Goal: Information Seeking & Learning: Learn about a topic

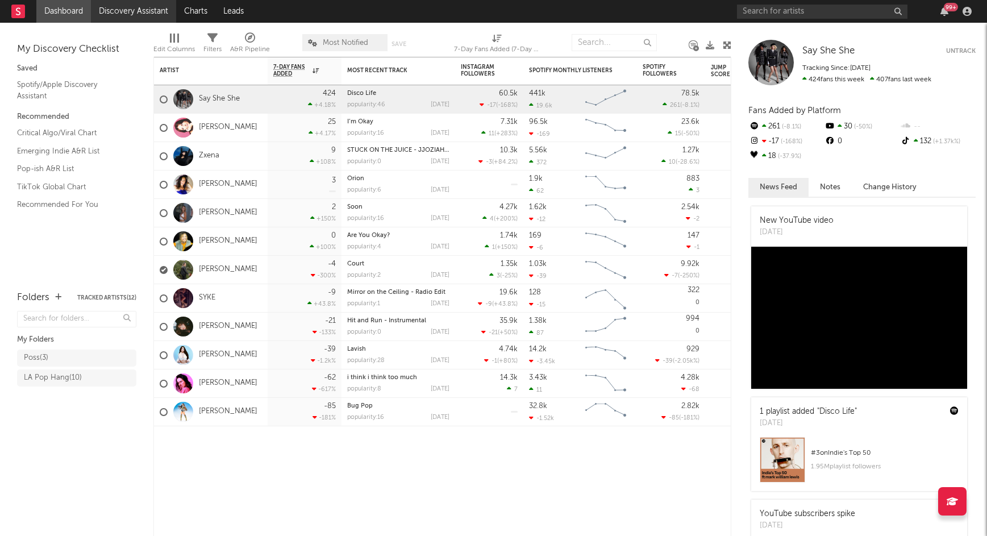
click at [124, 9] on link "Discovery Assistant" at bounding box center [133, 11] width 85 height 23
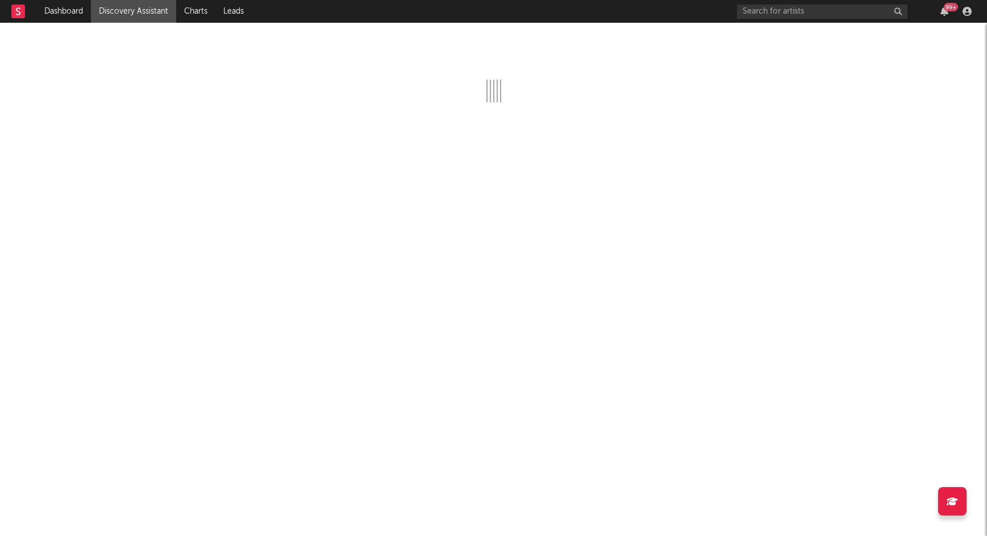
click at [944, 7] on div "99 +" at bounding box center [951, 7] width 14 height 9
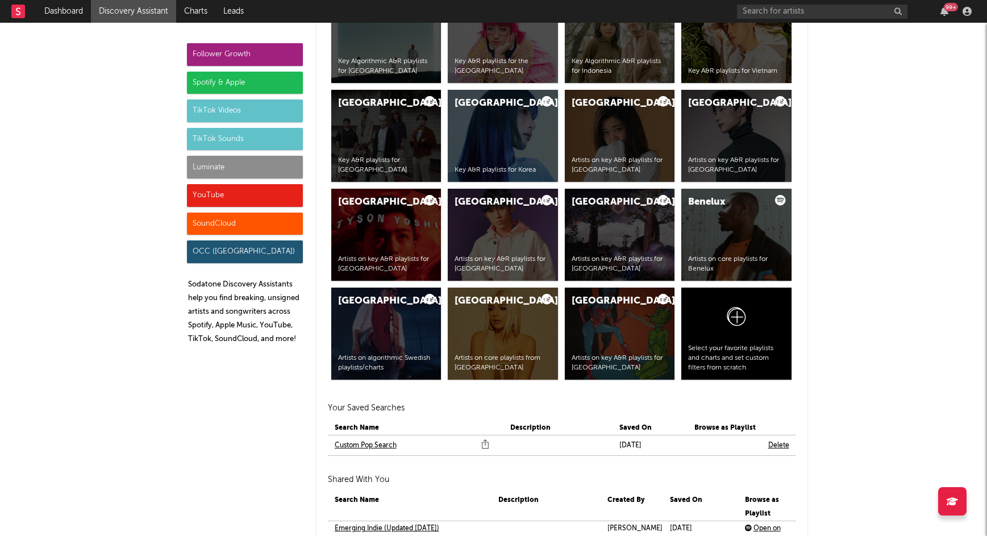
scroll to position [2329, 0]
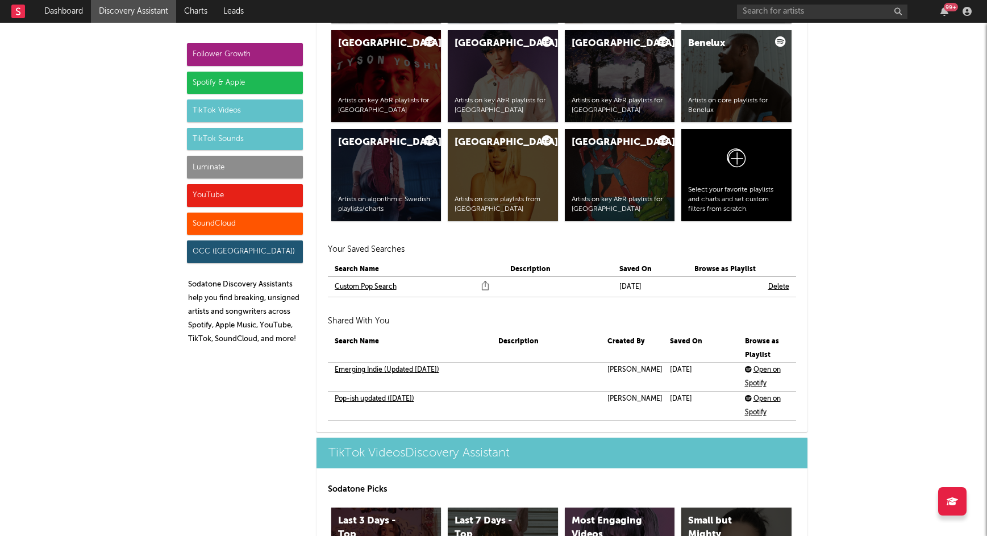
click at [368, 288] on link "Custom Pop Search" at bounding box center [366, 287] width 62 height 14
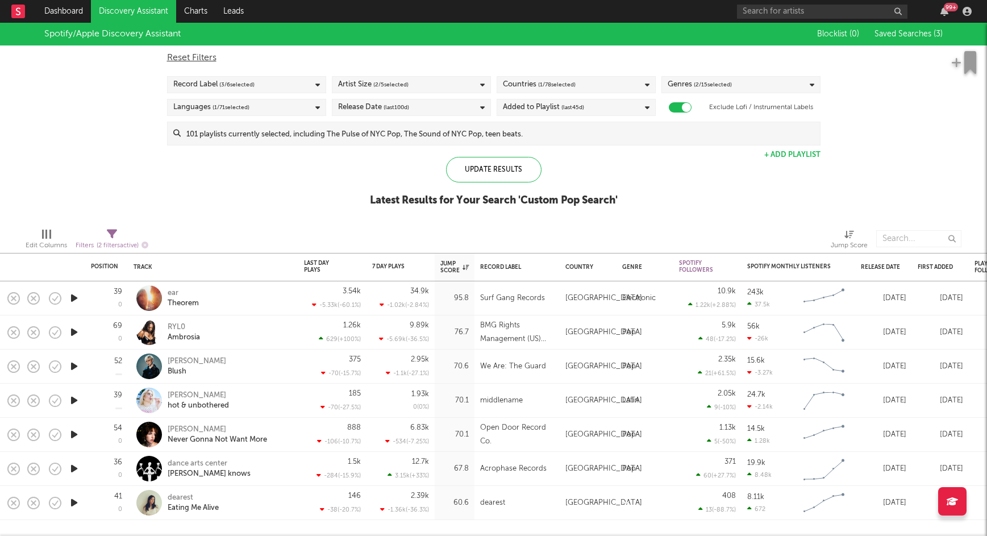
click at [420, 86] on div "Artist Size ( 2 / 5 selected)" at bounding box center [411, 84] width 159 height 17
click at [431, 52] on div "Reset Filters" at bounding box center [493, 58] width 653 height 14
checkbox input "false"
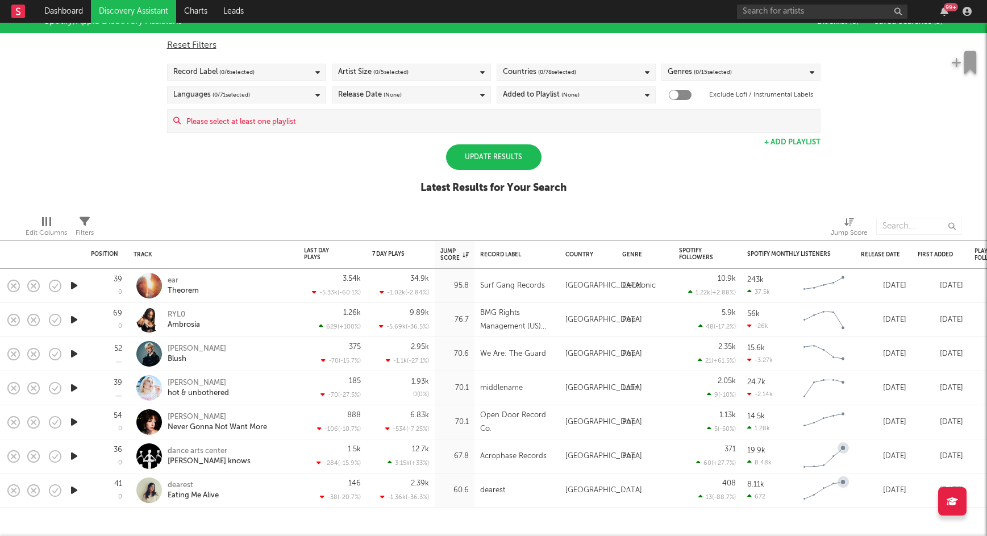
click at [952, 500] on icon at bounding box center [951, 500] width 11 height 9
click at [890, 178] on div "Spotify/Apple Discovery Assistant Blocklist ( 0 ) Saved Searches ( 3 ) Reset Fi…" at bounding box center [493, 108] width 987 height 196
drag, startPoint x: 981, startPoint y: 217, endPoint x: 973, endPoint y: 293, distance: 76.0
click at [973, 293] on div "Position Position Change Track Last Day Plays 1D Change DoD % Growth 7 Day Play…" at bounding box center [493, 279] width 987 height 513
click at [526, 161] on div "Update Results" at bounding box center [493, 157] width 95 height 26
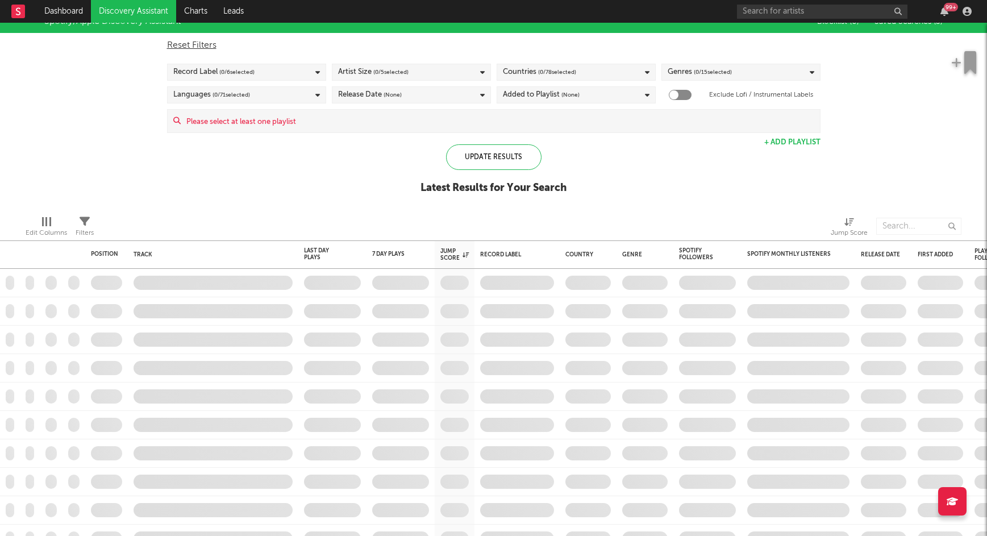
click at [121, 13] on link "Discovery Assistant" at bounding box center [133, 11] width 85 height 23
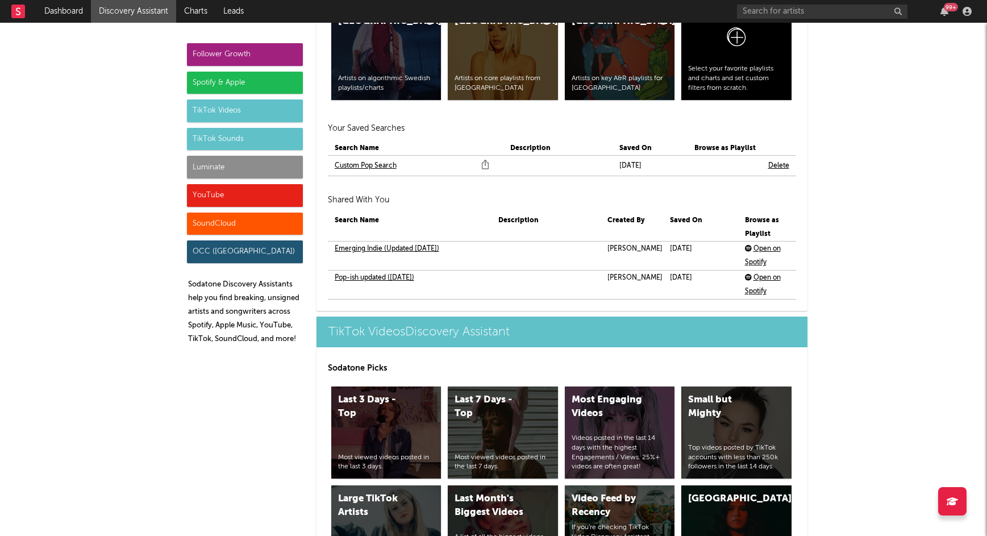
scroll to position [2434, 0]
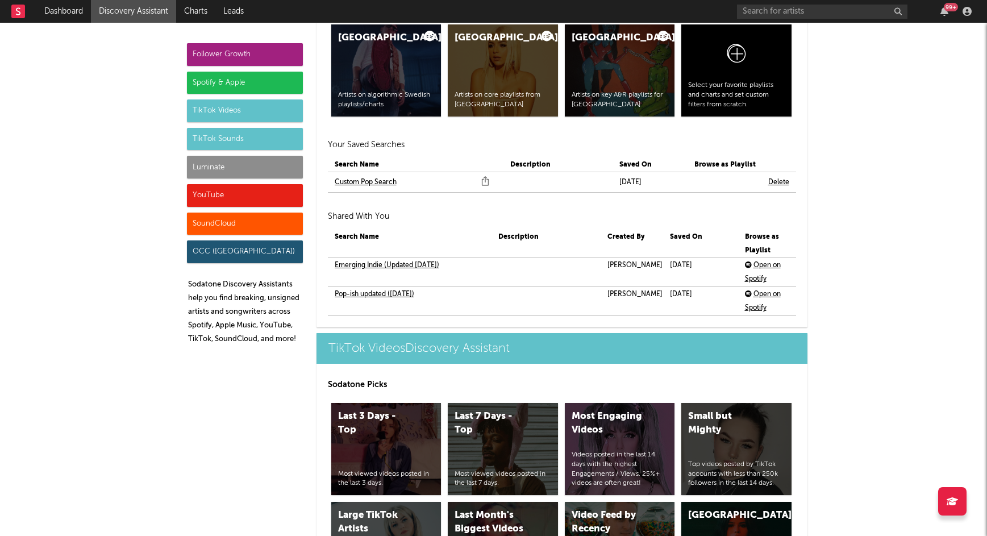
click at [409, 287] on link "Pop-ish updated (March 31)" at bounding box center [375, 294] width 80 height 14
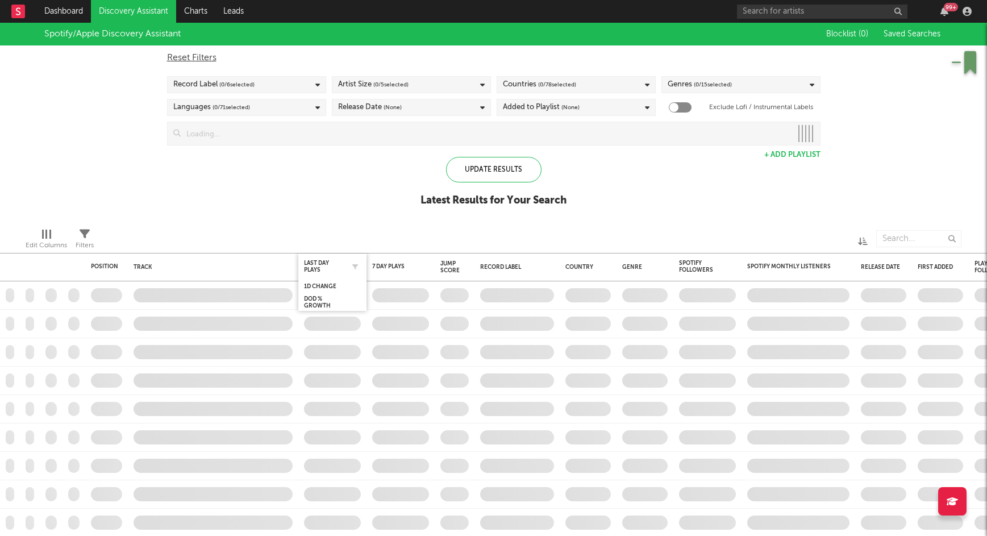
checkbox input "true"
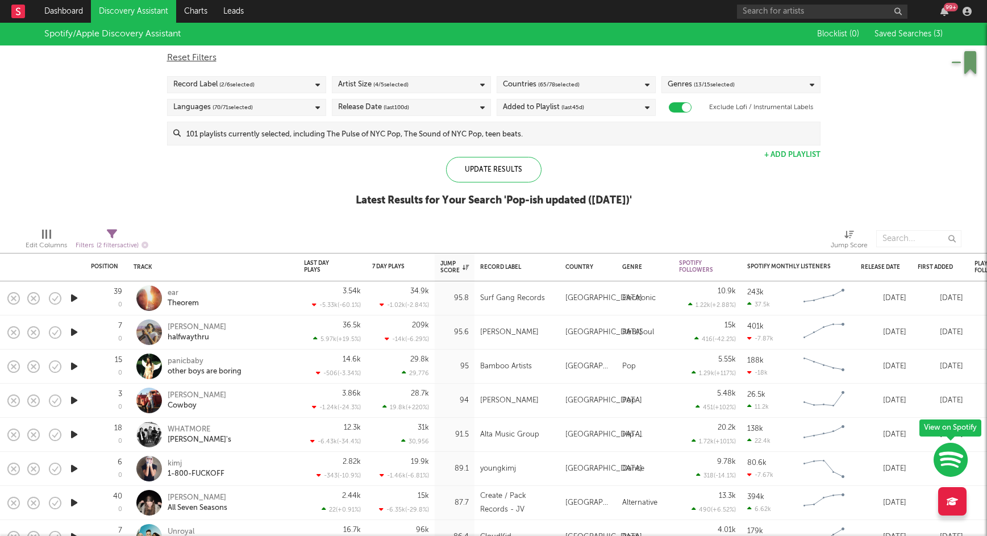
click at [587, 87] on div "Countries ( 65 / 78 selected)" at bounding box center [575, 84] width 159 height 17
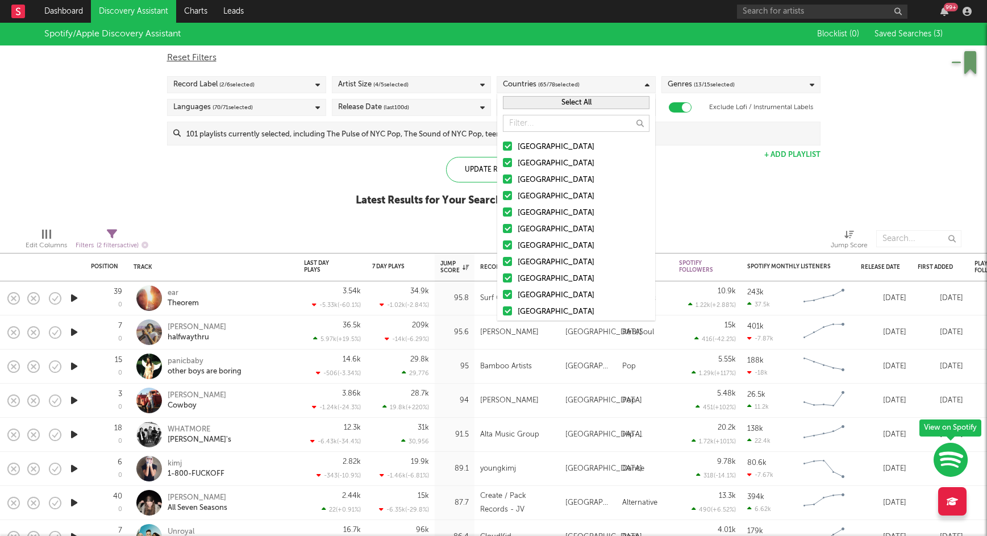
click at [571, 101] on button "Select All" at bounding box center [576, 102] width 147 height 13
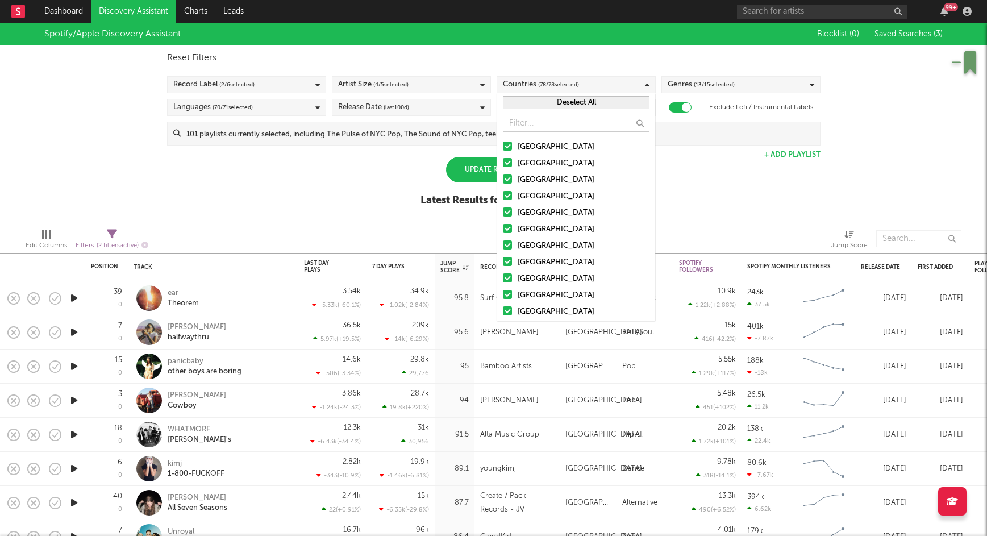
click at [571, 101] on button "Deselect All" at bounding box center [576, 102] width 147 height 13
click at [510, 145] on div at bounding box center [507, 145] width 9 height 9
click at [503, 145] on input "United States" at bounding box center [503, 147] width 0 height 14
click at [720, 165] on div "Spotify/Apple Discovery Assistant Blocklist ( 0 ) Saved Searches ( 3 ) Reset Fi…" at bounding box center [493, 121] width 987 height 196
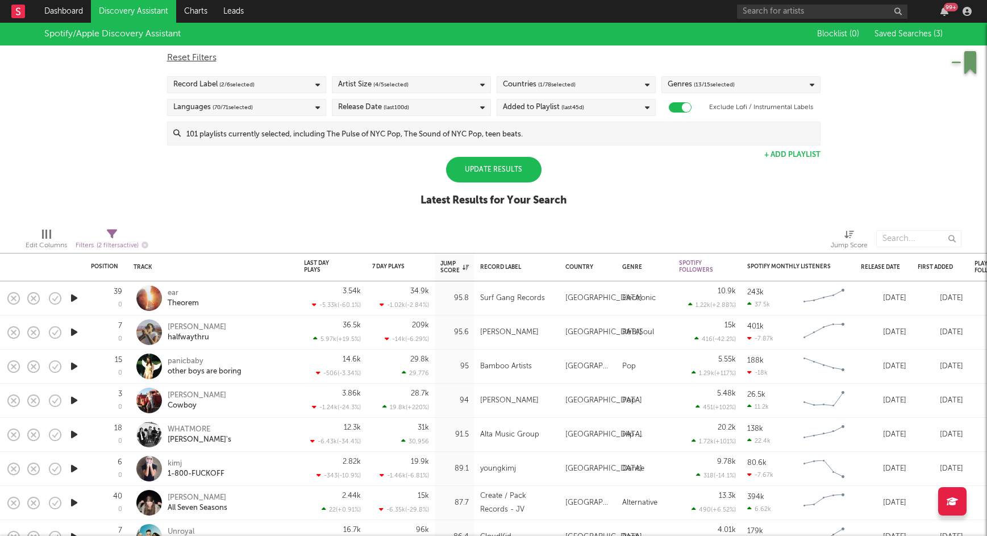
click at [483, 84] on icon at bounding box center [482, 84] width 5 height 7
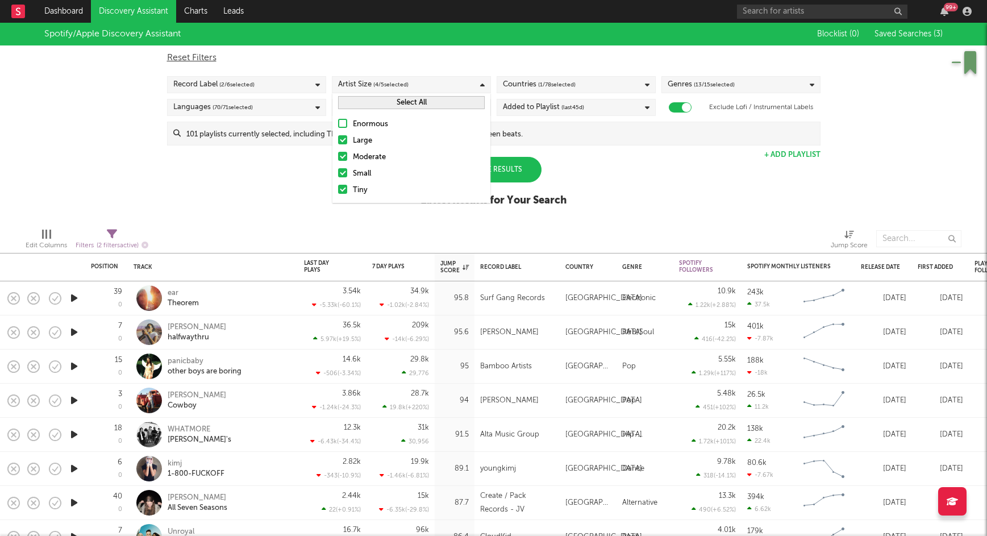
click at [343, 143] on div at bounding box center [342, 139] width 9 height 9
click at [338, 143] on input "Large" at bounding box center [338, 141] width 0 height 14
click at [341, 154] on div at bounding box center [342, 156] width 9 height 9
click at [338, 154] on input "Moderate" at bounding box center [338, 158] width 0 height 14
click at [660, 192] on div "Spotify/Apple Discovery Assistant Blocklist ( 0 ) Saved Searches ( 3 ) Reset Fi…" at bounding box center [493, 121] width 987 height 196
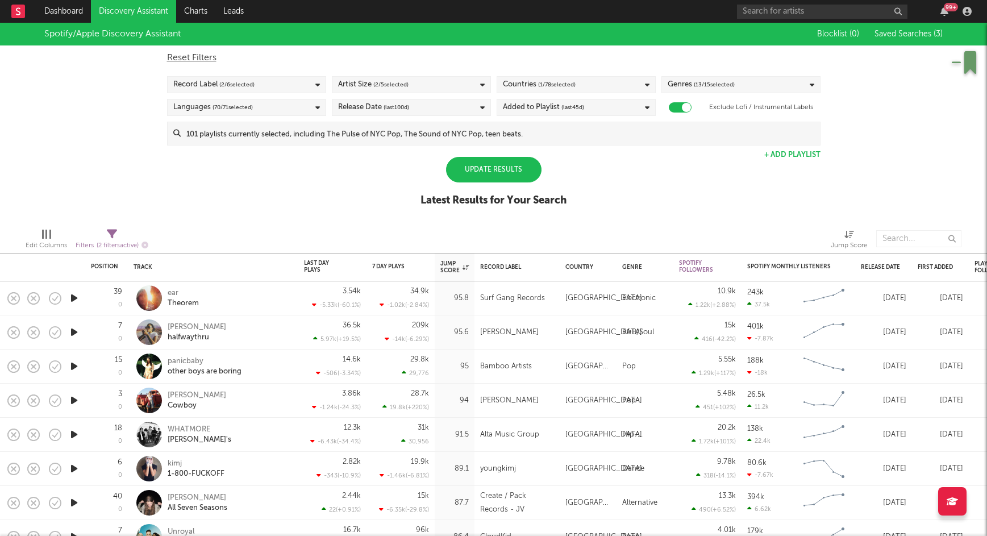
click at [722, 83] on span "( 13 / 15 selected)" at bounding box center [714, 85] width 41 height 14
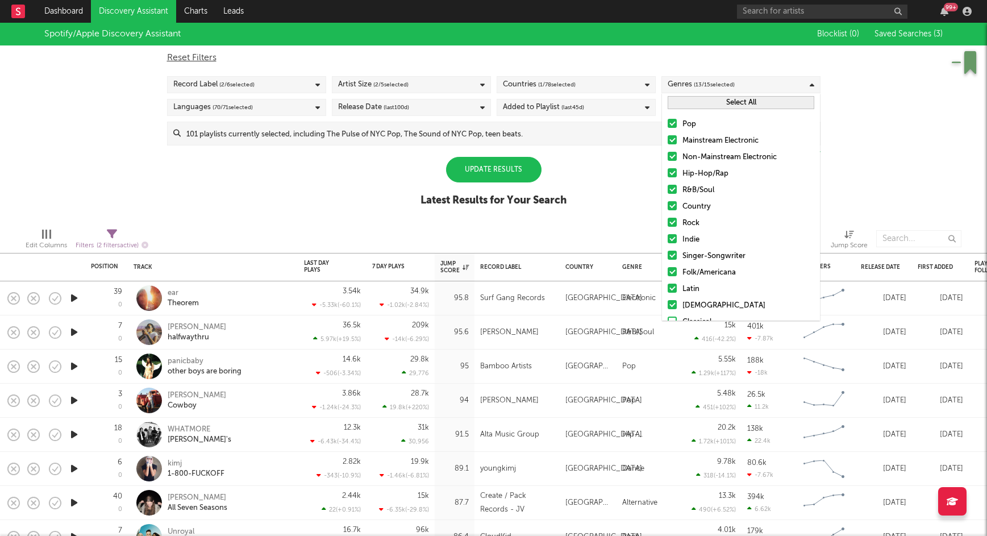
click at [724, 102] on button "Select All" at bounding box center [740, 102] width 147 height 13
click at [727, 101] on button "Deselect All" at bounding box center [740, 102] width 147 height 13
click at [671, 123] on div at bounding box center [671, 123] width 9 height 9
click at [667, 123] on input "Pop" at bounding box center [667, 125] width 0 height 14
click at [671, 188] on div at bounding box center [671, 189] width 9 height 9
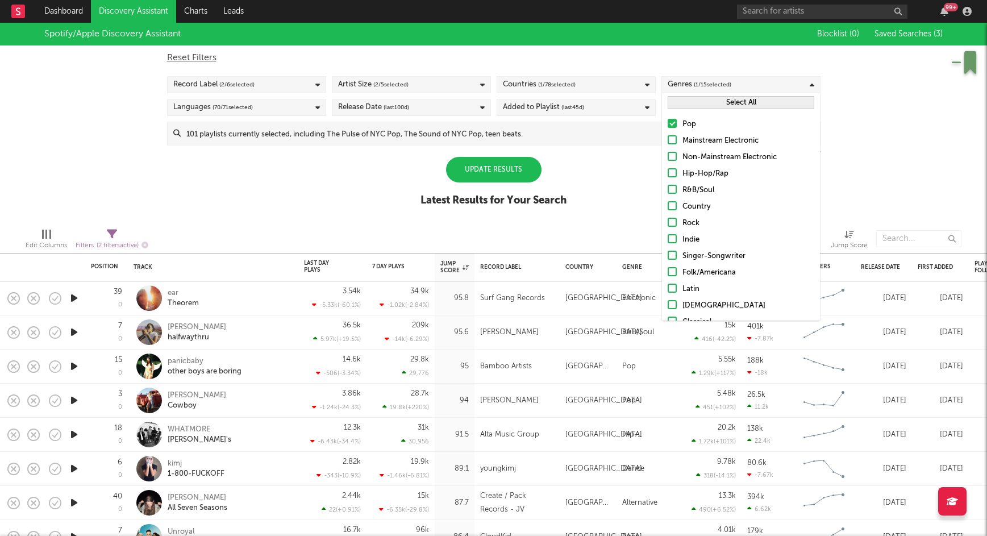
click at [667, 188] on input "R&B/Soul" at bounding box center [667, 190] width 0 height 14
click at [673, 142] on div at bounding box center [671, 139] width 9 height 9
click at [667, 142] on input "Mainstream Electronic" at bounding box center [667, 141] width 0 height 14
click at [848, 166] on div "Spotify/Apple Discovery Assistant Blocklist ( 0 ) Saved Searches ( 3 ) Reset Fi…" at bounding box center [493, 121] width 987 height 196
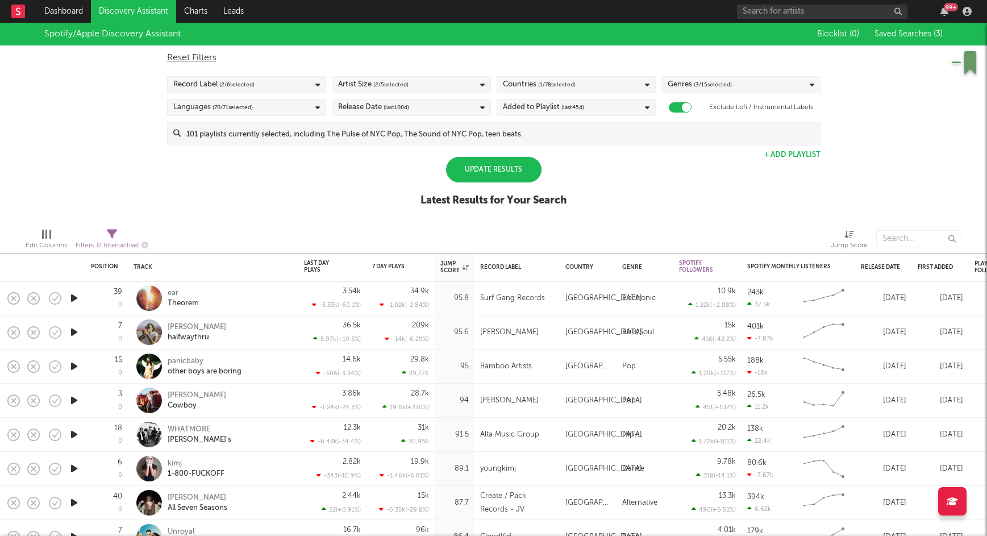
click at [618, 111] on div "Added to Playlist (last 45 d)" at bounding box center [575, 107] width 159 height 17
click at [762, 189] on div "Spotify/Apple Discovery Assistant Blocklist ( 0 ) Saved Searches ( 3 ) Reset Fi…" at bounding box center [493, 121] width 987 height 196
click at [458, 108] on div "Release Date (last 100 d)" at bounding box center [411, 107] width 159 height 17
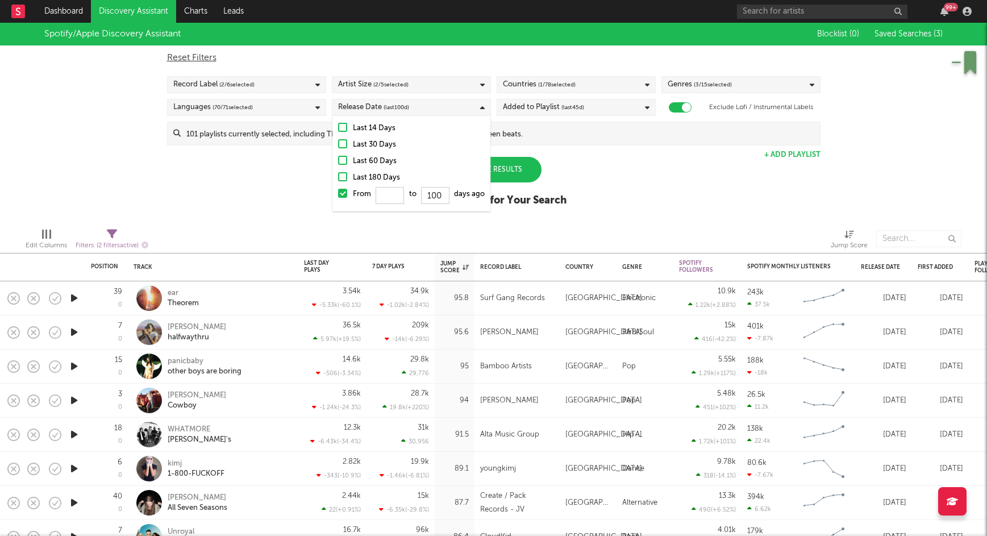
click at [669, 181] on div "Spotify/Apple Discovery Assistant Blocklist ( 0 ) Saved Searches ( 3 ) Reset Fi…" at bounding box center [493, 121] width 987 height 196
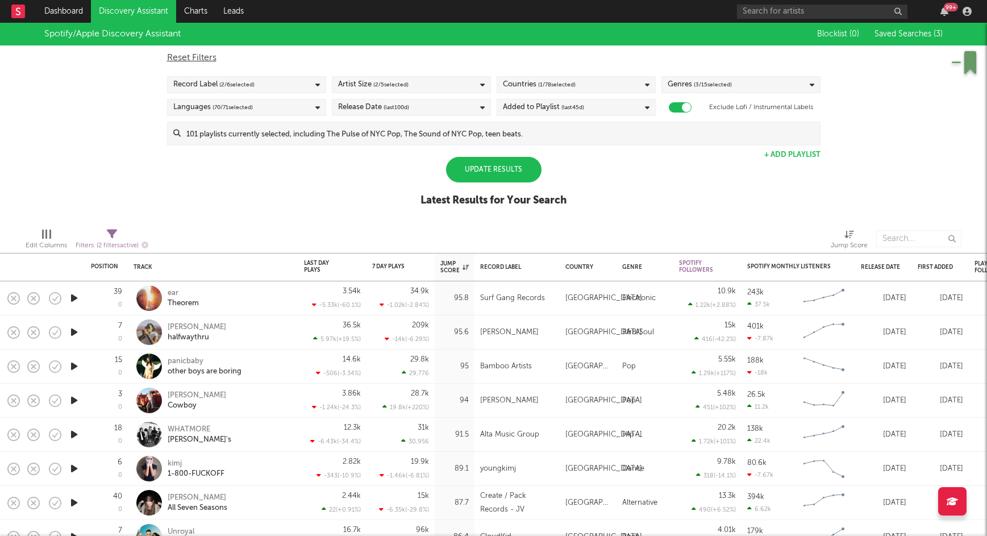
click at [489, 169] on div "Update Results" at bounding box center [493, 170] width 95 height 26
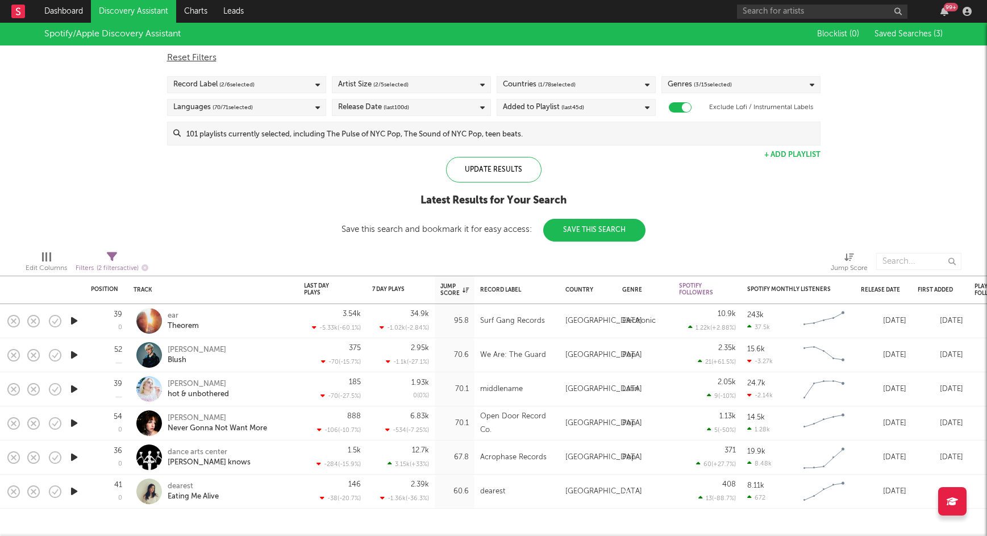
click at [282, 85] on div "Record Label ( 2 / 6 selected)" at bounding box center [246, 84] width 159 height 17
click at [737, 197] on div "Spotify/Apple Discovery Assistant Blocklist ( 0 ) Saved Searches ( 3 ) Reset Fi…" at bounding box center [493, 132] width 987 height 219
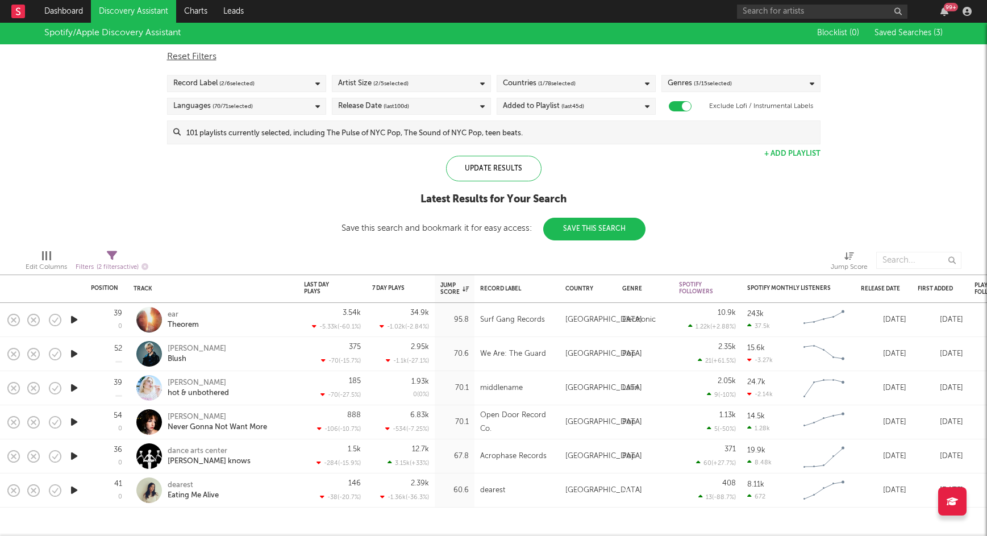
click at [77, 454] on icon "button" at bounding box center [74, 456] width 12 height 14
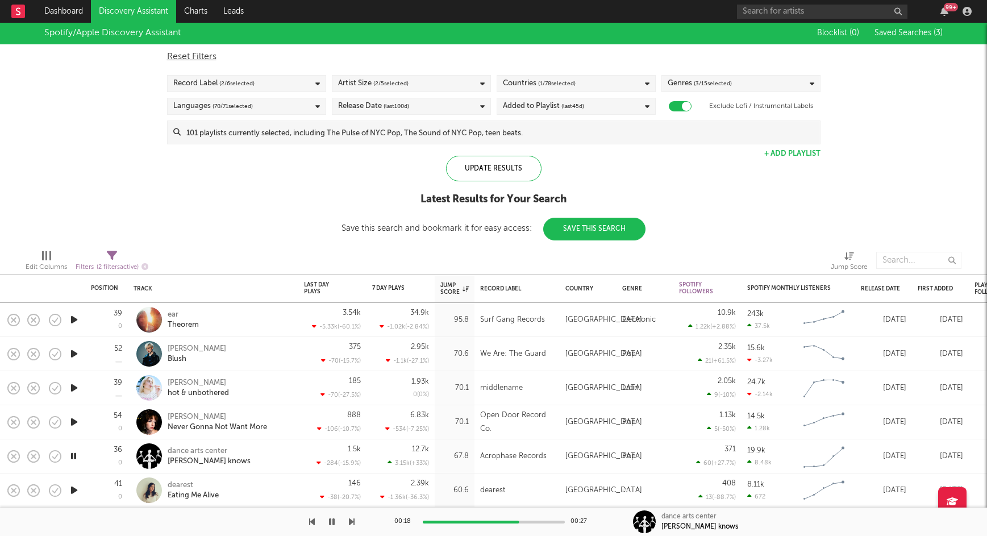
click at [257, 86] on div "Record Label ( 2 / 6 selected)" at bounding box center [246, 83] width 159 height 17
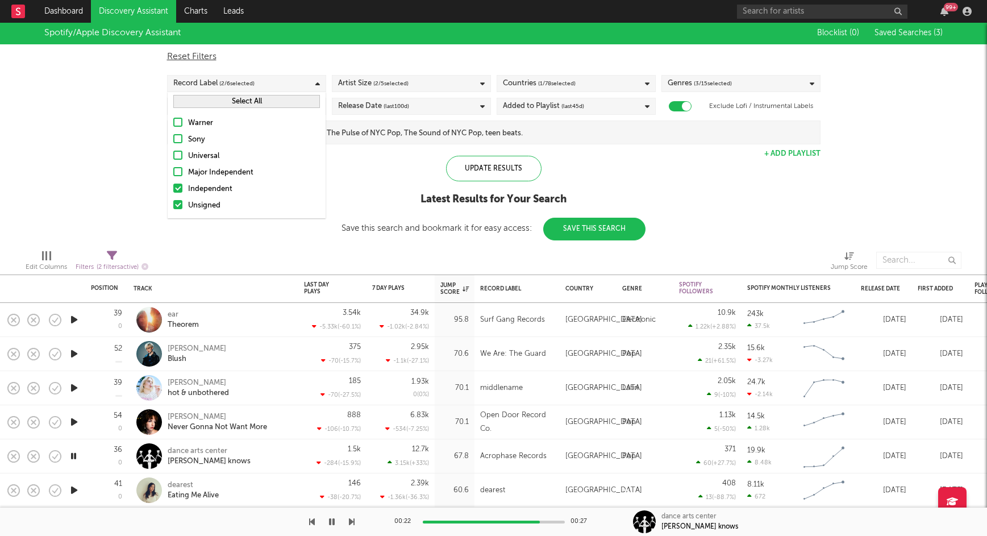
click at [177, 171] on div at bounding box center [177, 171] width 9 height 9
click at [173, 171] on input "Major Independent" at bounding box center [173, 173] width 0 height 14
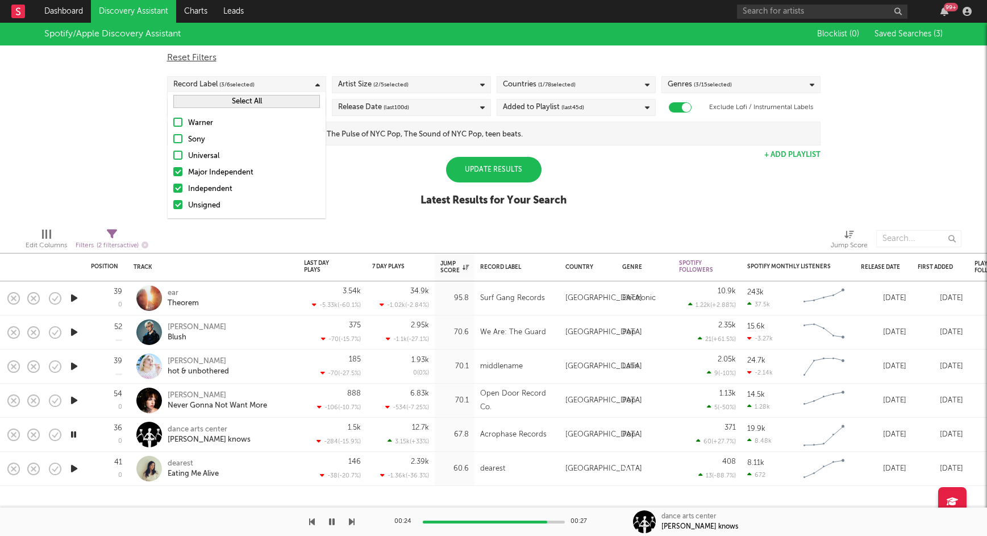
click at [525, 172] on div "Update Results" at bounding box center [493, 170] width 95 height 26
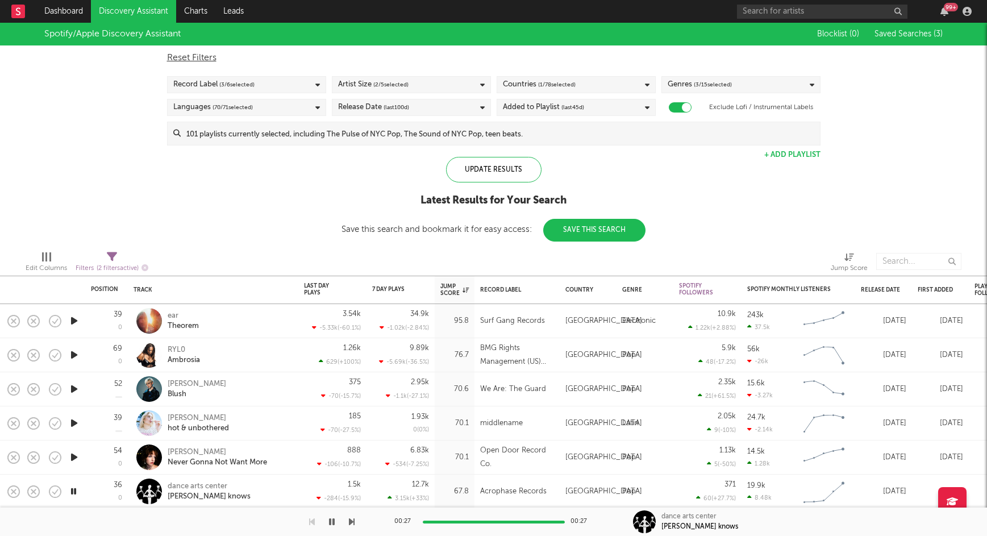
click at [592, 103] on div "Added to Playlist (last 45 d)" at bounding box center [575, 107] width 159 height 17
click at [504, 178] on div at bounding box center [507, 176] width 9 height 9
click at [503, 178] on input "Last 180 Days" at bounding box center [503, 178] width 0 height 14
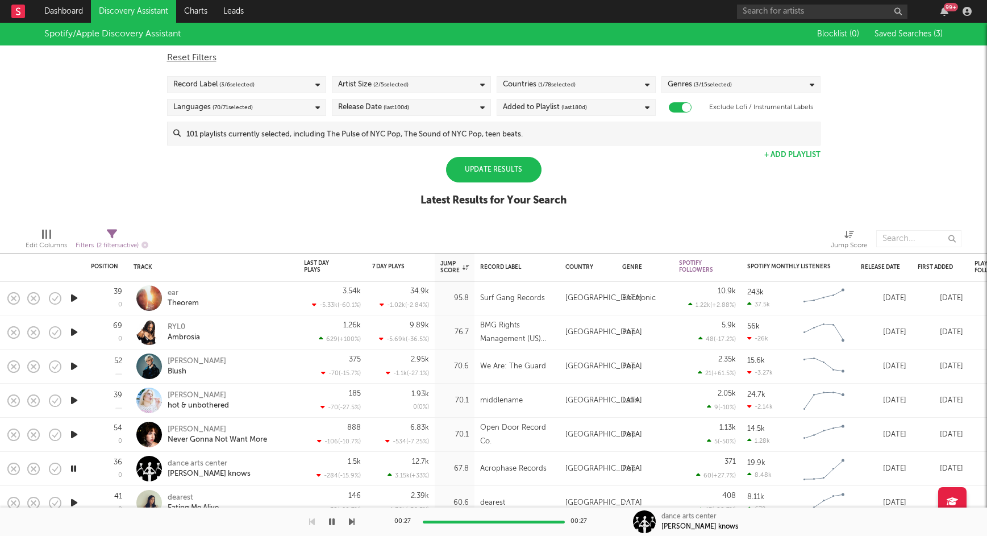
click at [483, 172] on div "Update Results" at bounding box center [493, 170] width 95 height 26
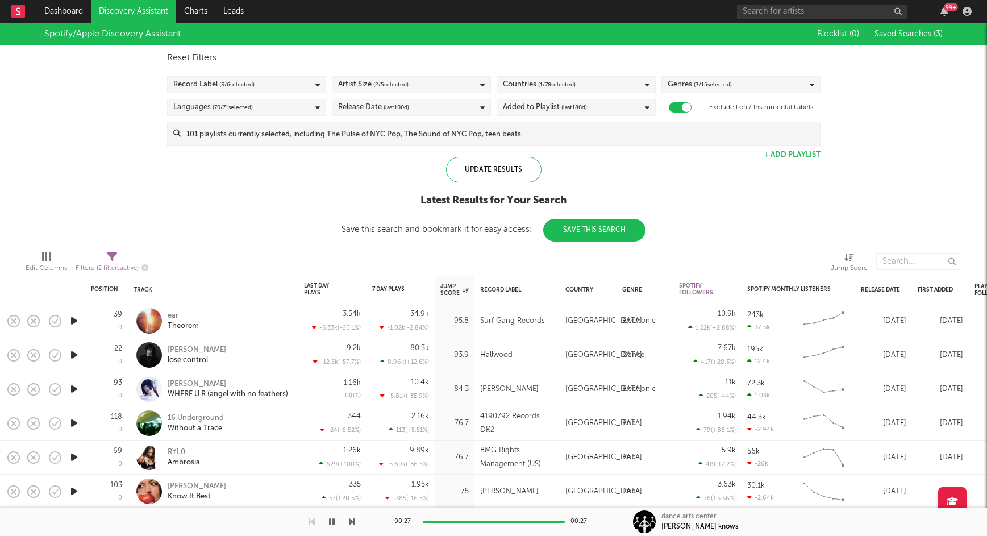
click at [74, 424] on icon "button" at bounding box center [74, 423] width 12 height 14
click at [76, 459] on icon "button" at bounding box center [74, 457] width 12 height 14
click at [481, 104] on icon at bounding box center [482, 107] width 5 height 7
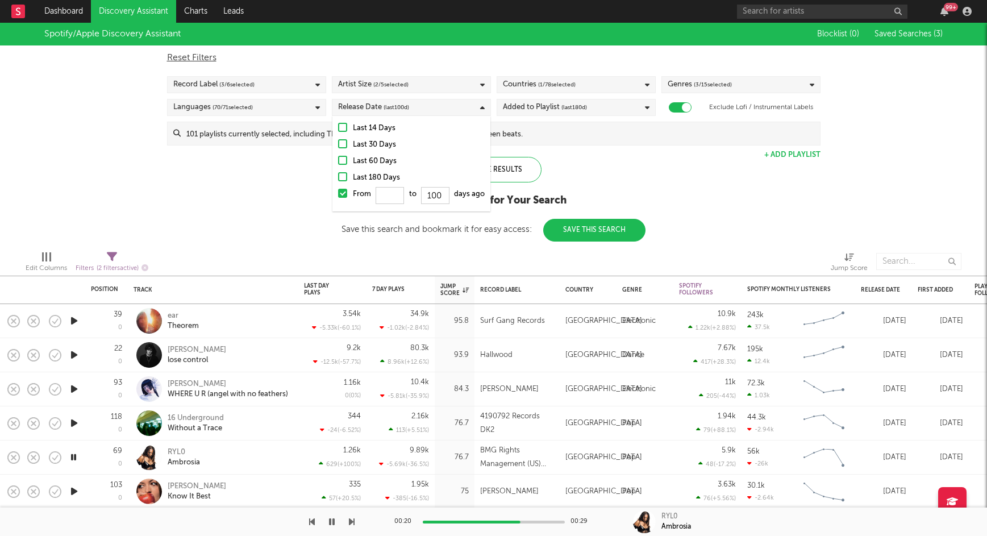
click at [645, 107] on icon at bounding box center [647, 107] width 5 height 7
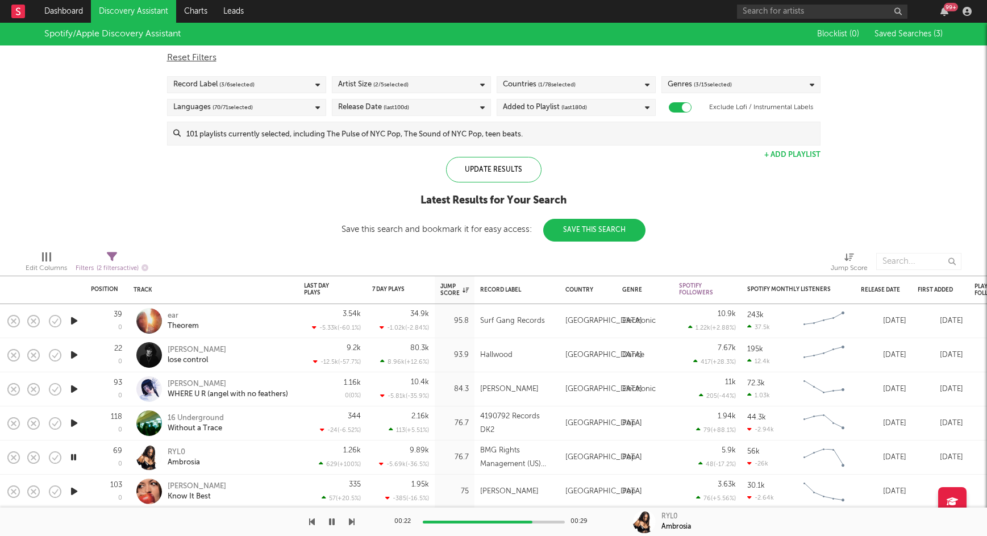
click at [683, 161] on div "Spotify/Apple Discovery Assistant Blocklist ( 0 ) Saved Searches ( 3 ) Reset Fi…" at bounding box center [493, 132] width 987 height 219
click at [484, 107] on icon at bounding box center [482, 107] width 5 height 7
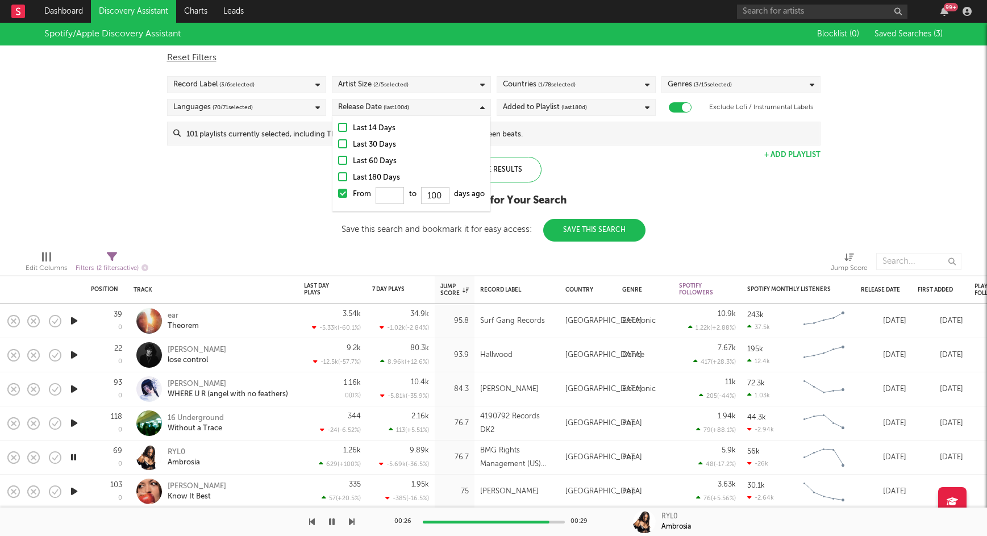
click at [344, 177] on div at bounding box center [342, 176] width 9 height 9
click at [338, 177] on input "Last 180 Days" at bounding box center [338, 178] width 0 height 14
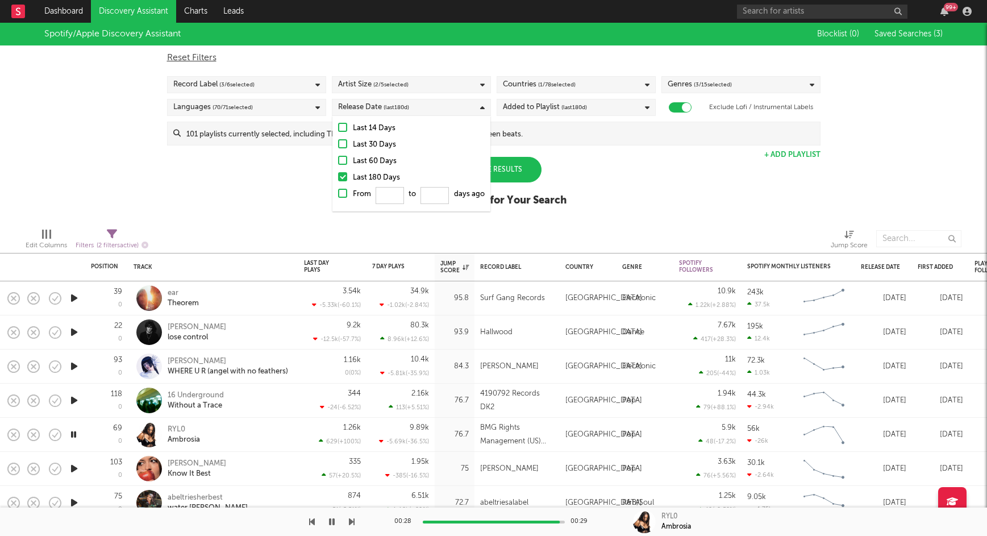
click at [514, 170] on div "Update Results" at bounding box center [493, 170] width 95 height 26
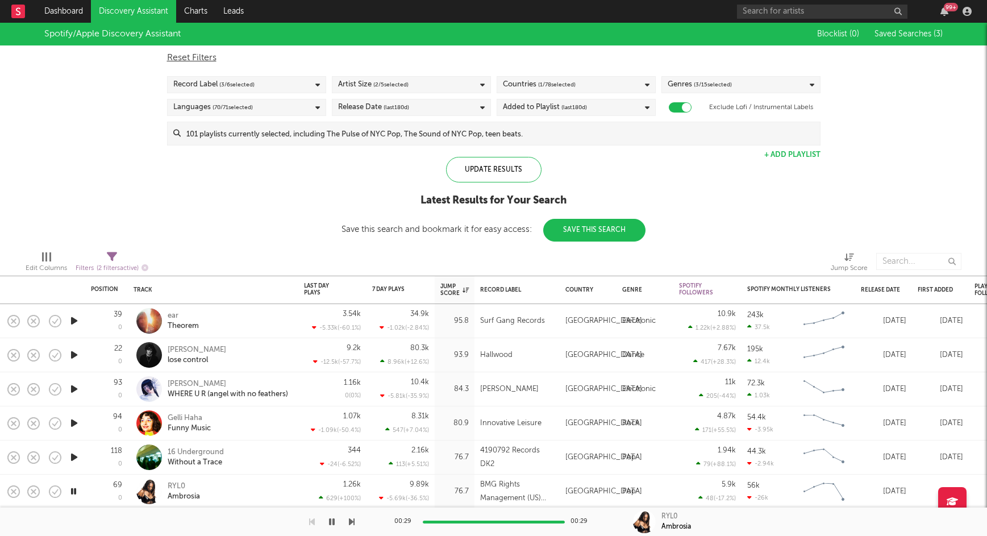
click at [73, 355] on icon "button" at bounding box center [74, 355] width 12 height 14
click at [75, 385] on icon "button" at bounding box center [74, 389] width 12 height 14
click at [741, 85] on div "Genres ( 3 / 15 selected)" at bounding box center [740, 84] width 159 height 17
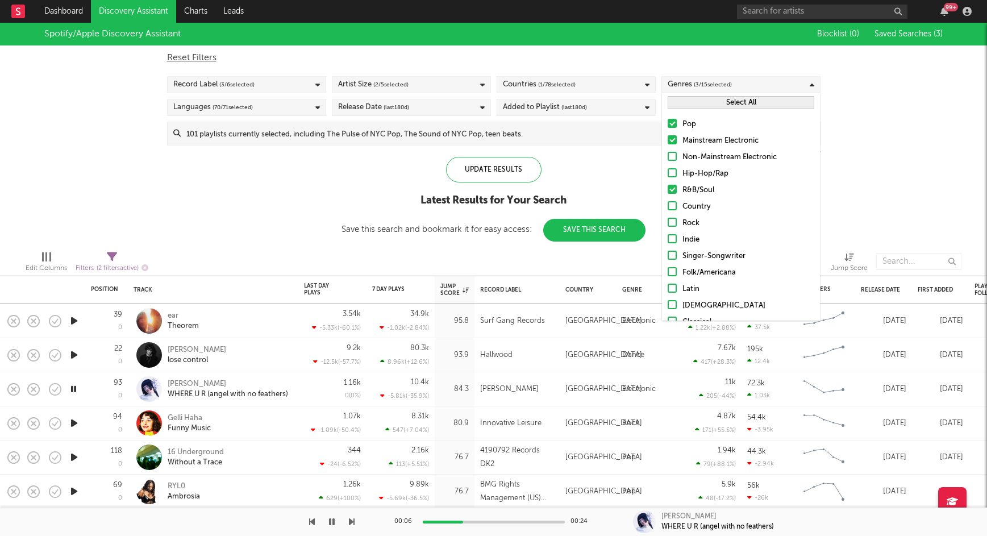
click at [670, 239] on div at bounding box center [671, 238] width 9 height 9
click at [667, 239] on input "Indie" at bounding box center [667, 240] width 0 height 14
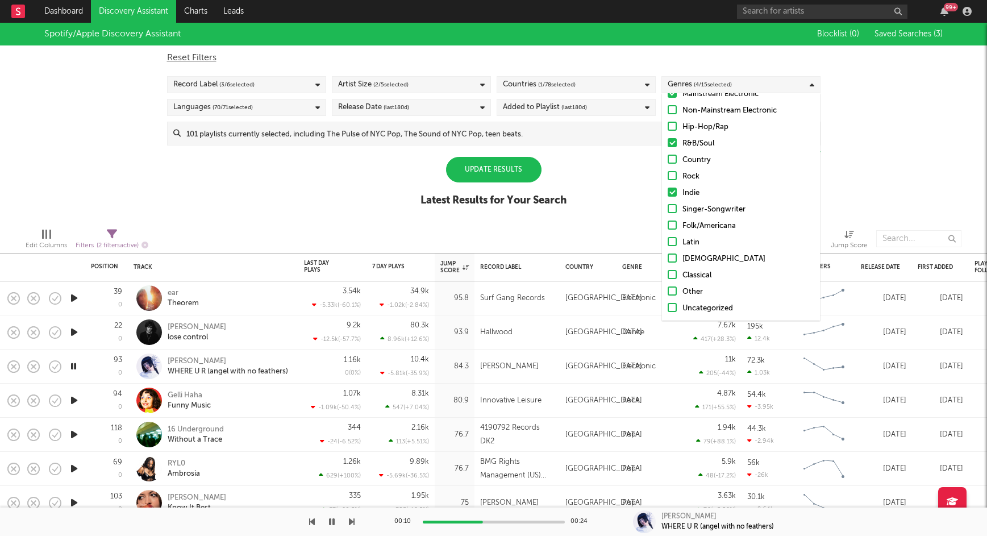
scroll to position [47, 0]
click at [673, 290] on div at bounding box center [671, 290] width 9 height 9
click at [667, 290] on input "Other" at bounding box center [667, 292] width 0 height 14
click at [926, 211] on div "Spotify/Apple Discovery Assistant Blocklist ( 0 ) Saved Searches ( 3 ) Reset Fi…" at bounding box center [493, 121] width 987 height 196
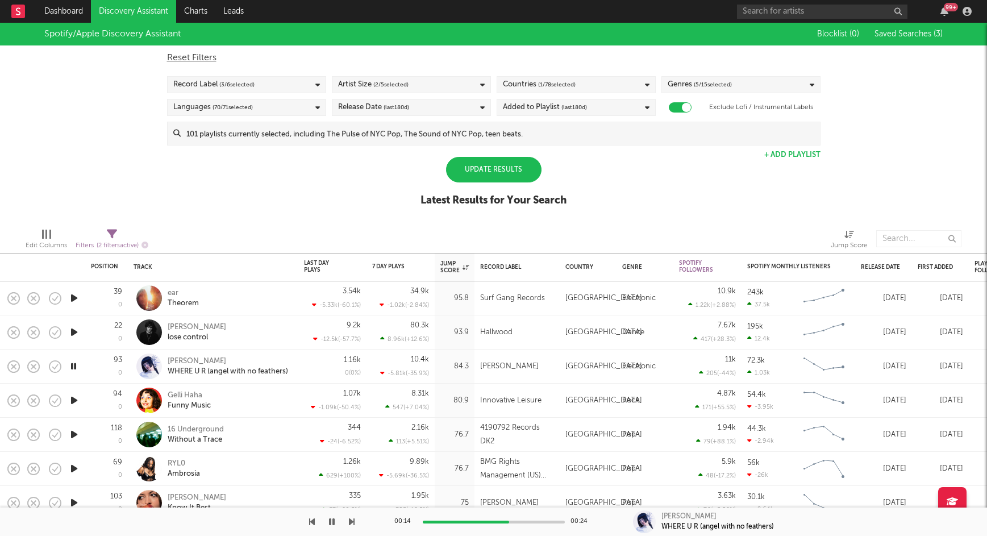
click at [500, 169] on div "Update Results" at bounding box center [493, 170] width 95 height 26
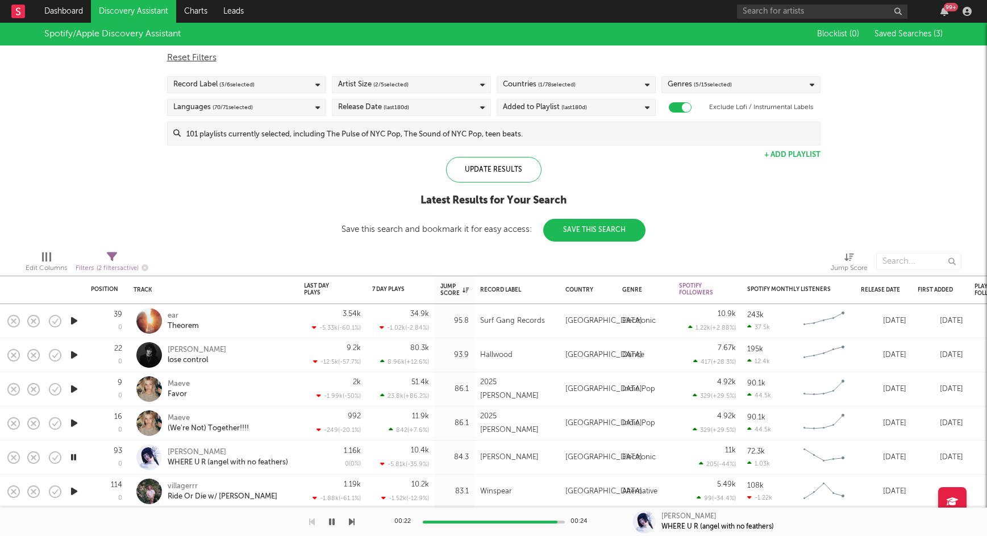
click at [72, 386] on icon "button" at bounding box center [74, 389] width 12 height 14
click at [74, 388] on icon "button" at bounding box center [73, 389] width 11 height 14
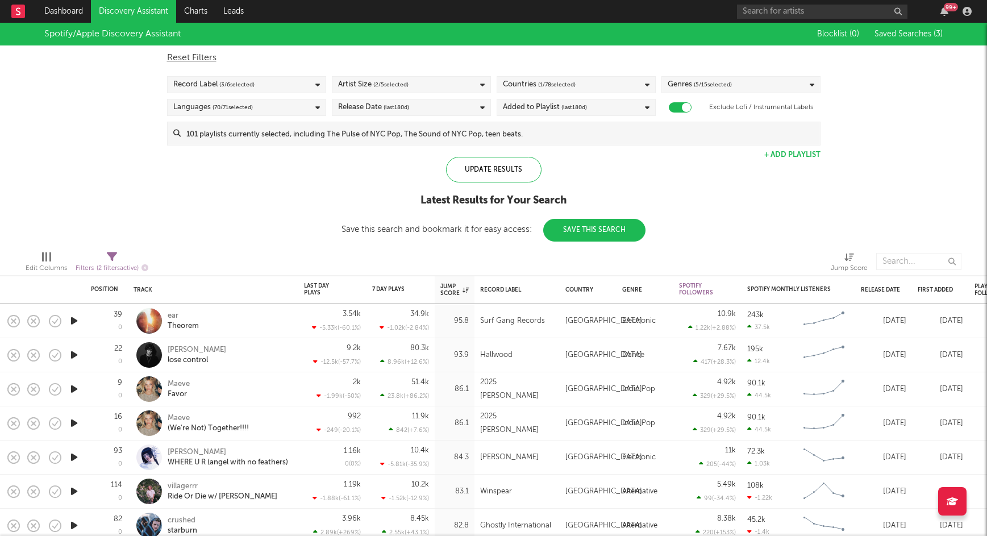
click at [74, 388] on icon "button" at bounding box center [74, 389] width 12 height 14
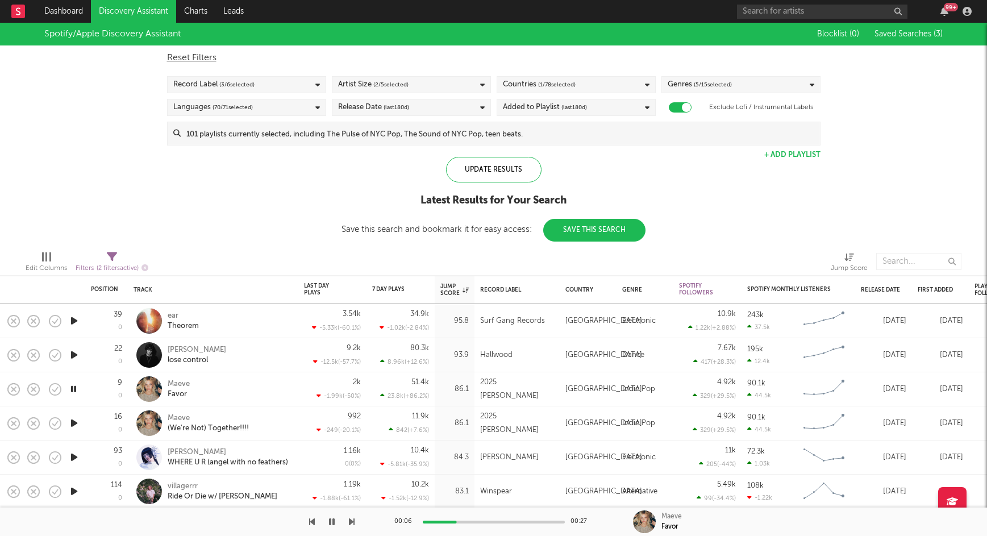
click at [74, 387] on icon "button" at bounding box center [73, 389] width 11 height 14
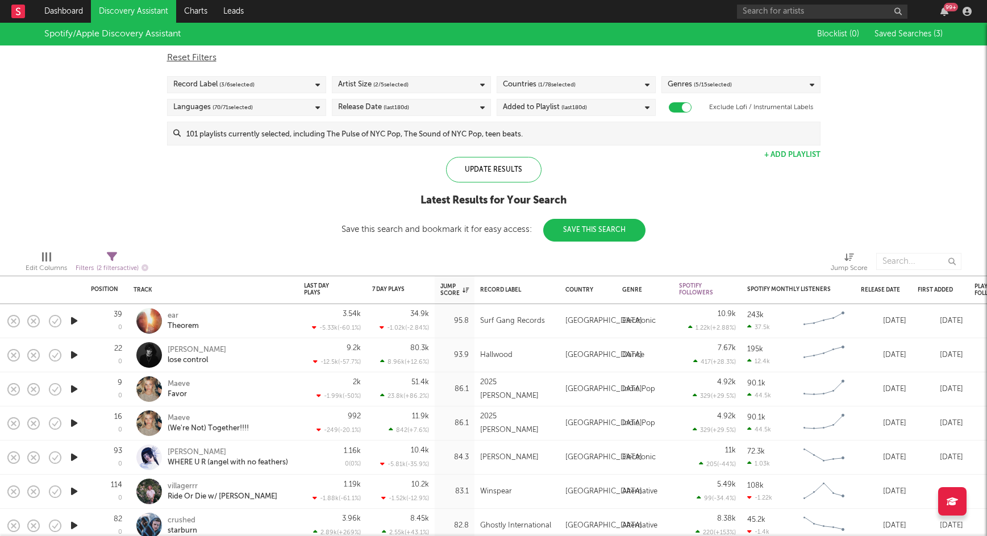
click at [72, 457] on icon "button" at bounding box center [74, 457] width 12 height 14
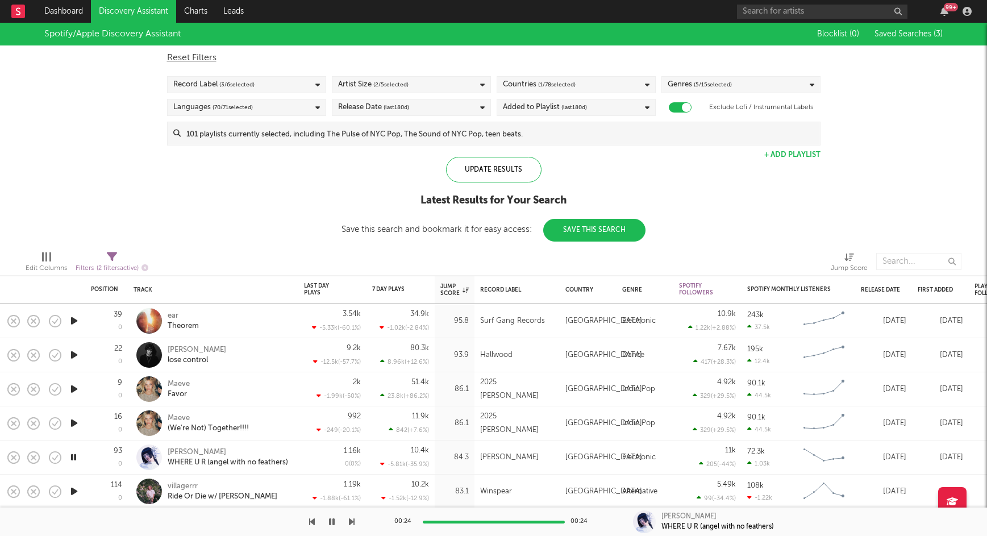
click at [809, 152] on button "+ Add Playlist" at bounding box center [792, 154] width 56 height 7
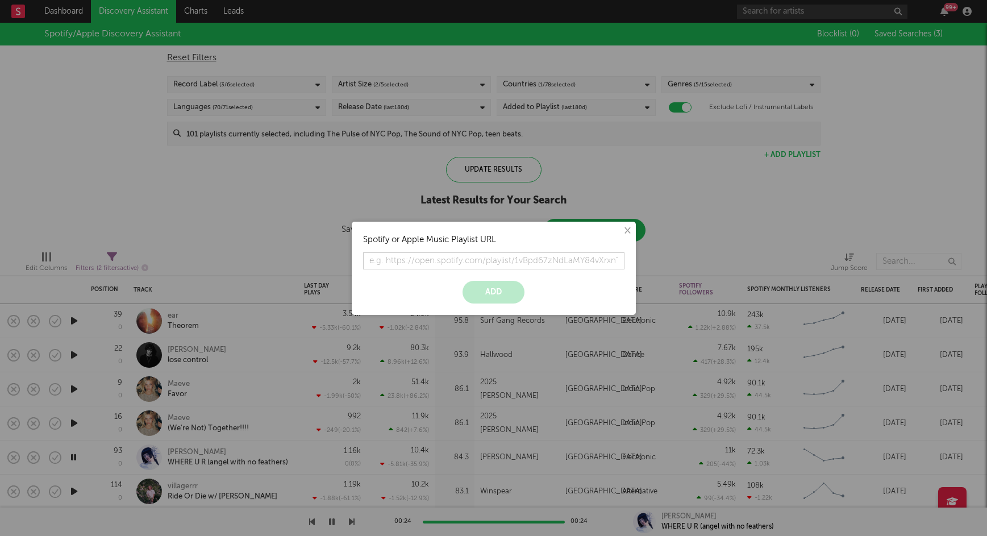
click at [625, 231] on button "×" at bounding box center [626, 230] width 12 height 12
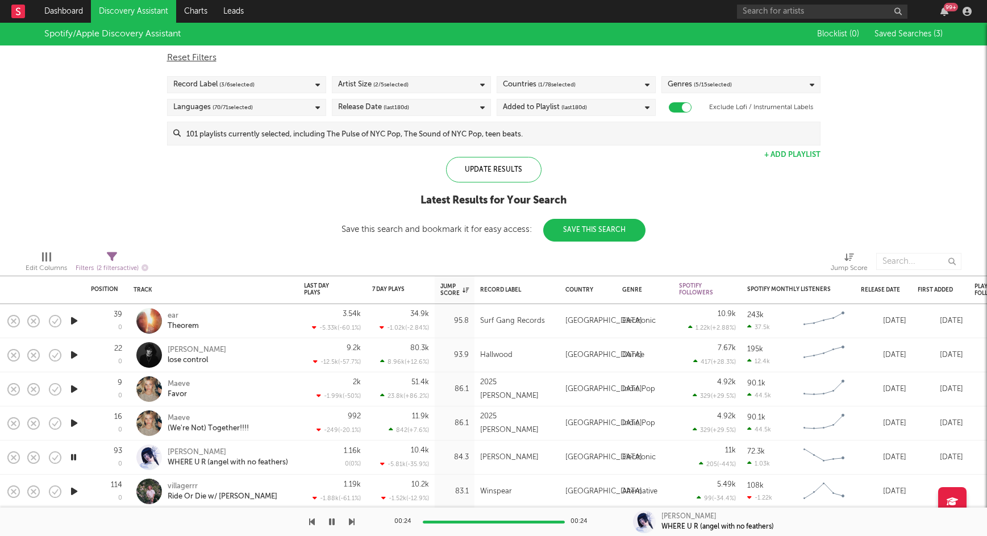
click at [433, 130] on input at bounding box center [500, 133] width 639 height 23
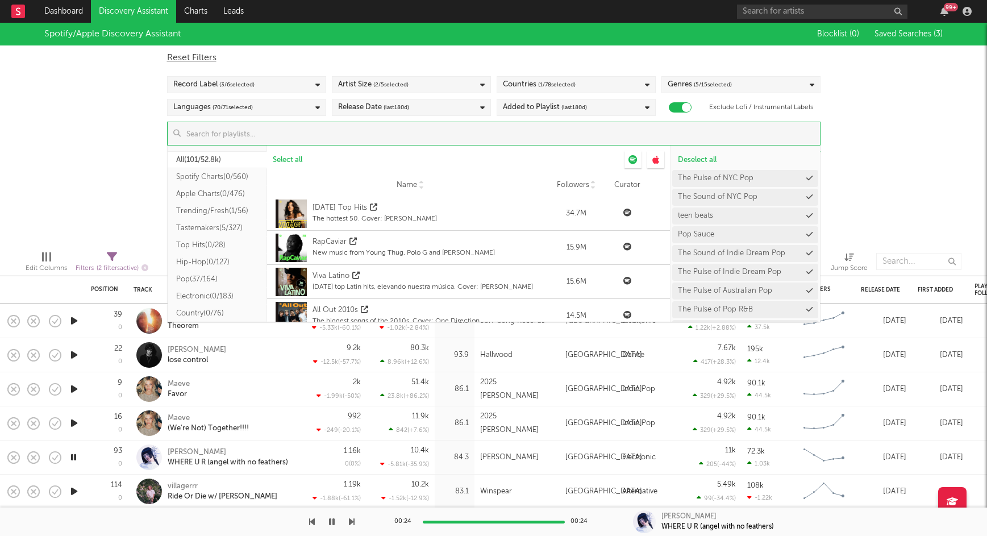
click at [879, 144] on div "Spotify/Apple Discovery Assistant Blocklist ( 0 ) Saved Searches ( 3 ) Reset Fi…" at bounding box center [493, 132] width 987 height 219
click at [612, 133] on input at bounding box center [500, 133] width 639 height 23
click at [185, 281] on button "Pop ( 37/164 )" at bounding box center [217, 278] width 99 height 17
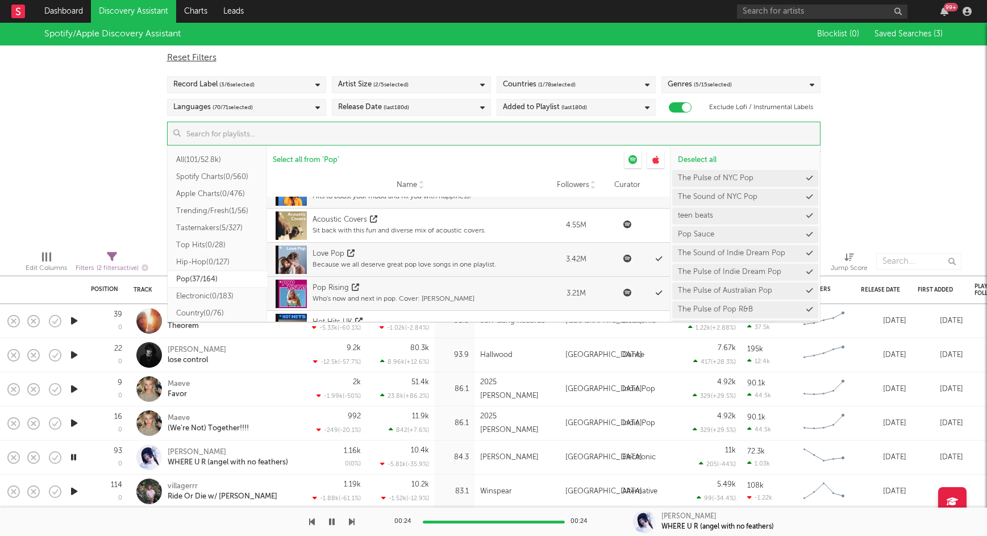
scroll to position [168, 0]
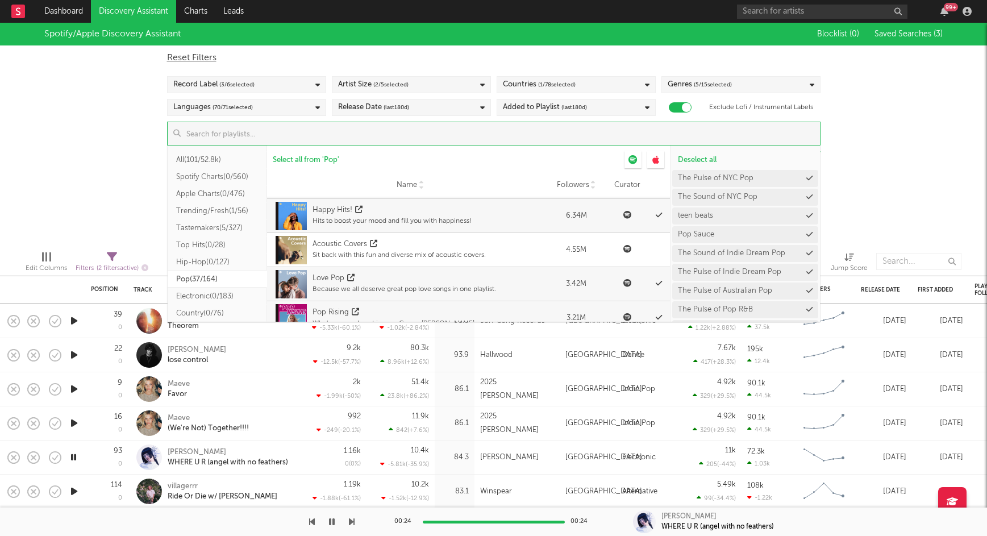
click at [206, 157] on button "All ( 101/52.8k )" at bounding box center [217, 159] width 99 height 17
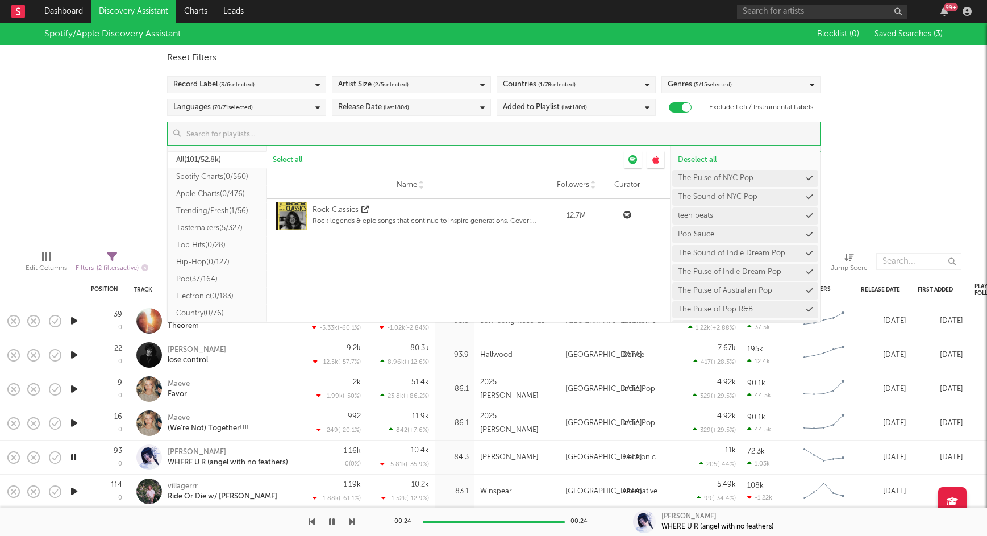
scroll to position [0, 0]
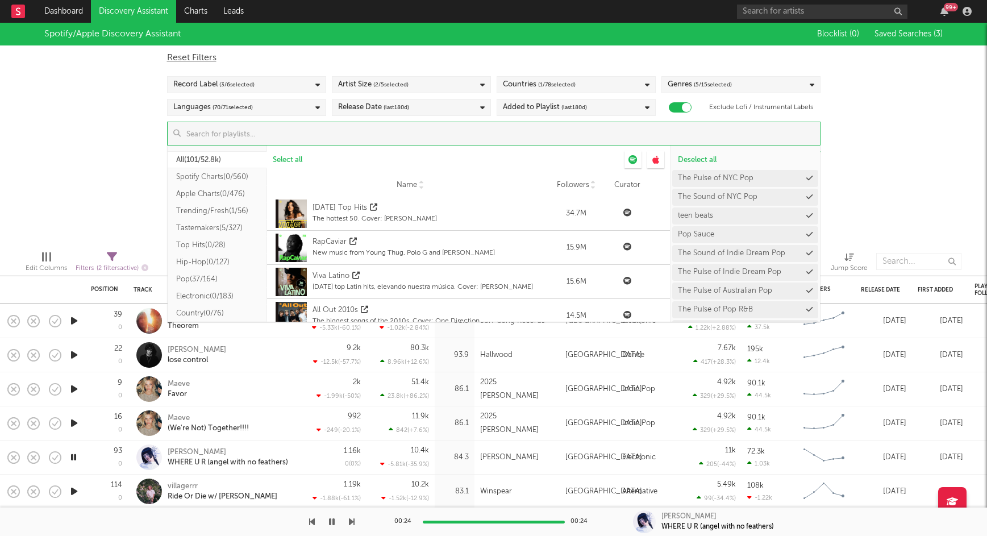
click at [232, 133] on input at bounding box center [500, 133] width 639 height 23
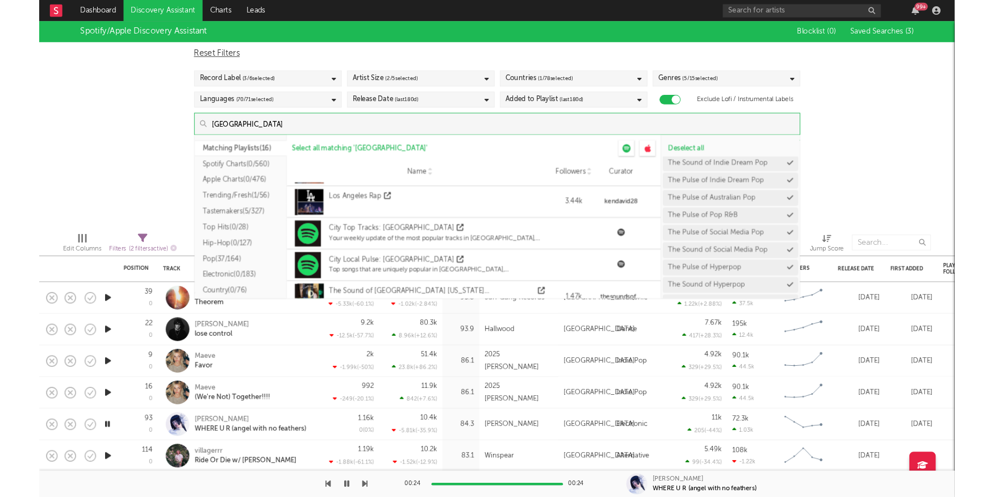
scroll to position [101, 0]
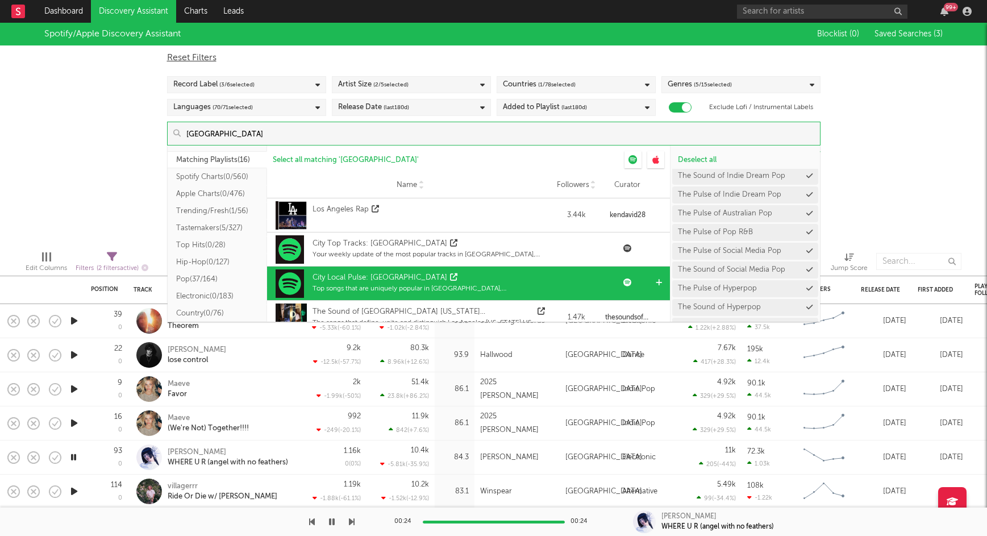
type input "Los Angeles"
click at [450, 276] on icon at bounding box center [453, 276] width 7 height 7
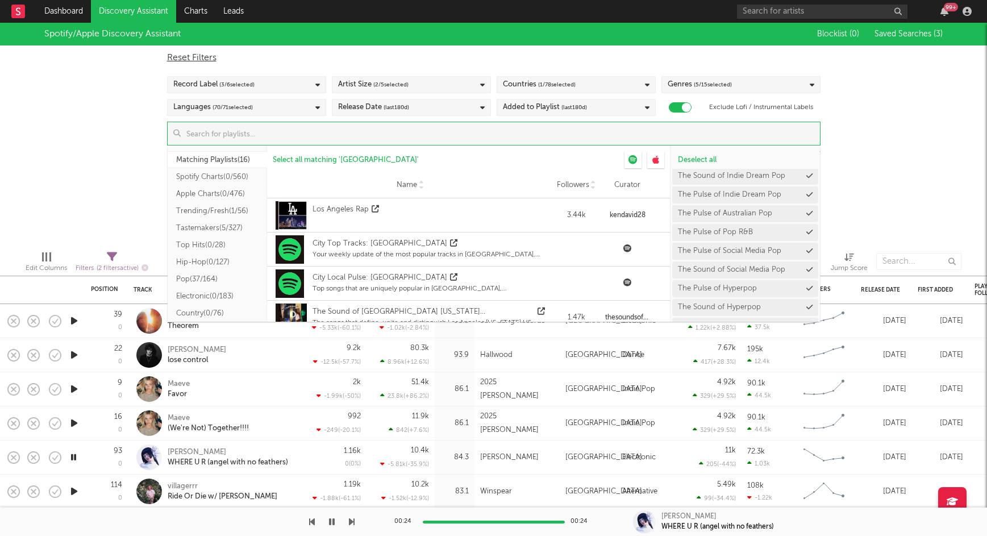
click at [892, 189] on div "Spotify/Apple Discovery Assistant Blocklist ( 0 ) Saved Searches ( 3 ) Reset Fi…" at bounding box center [493, 132] width 987 height 219
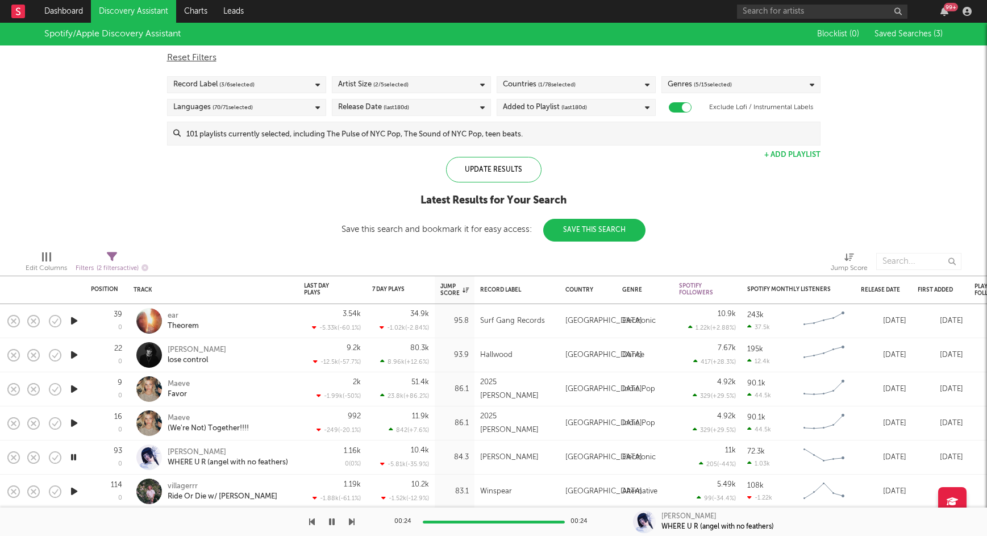
click at [76, 490] on icon "button" at bounding box center [74, 491] width 12 height 14
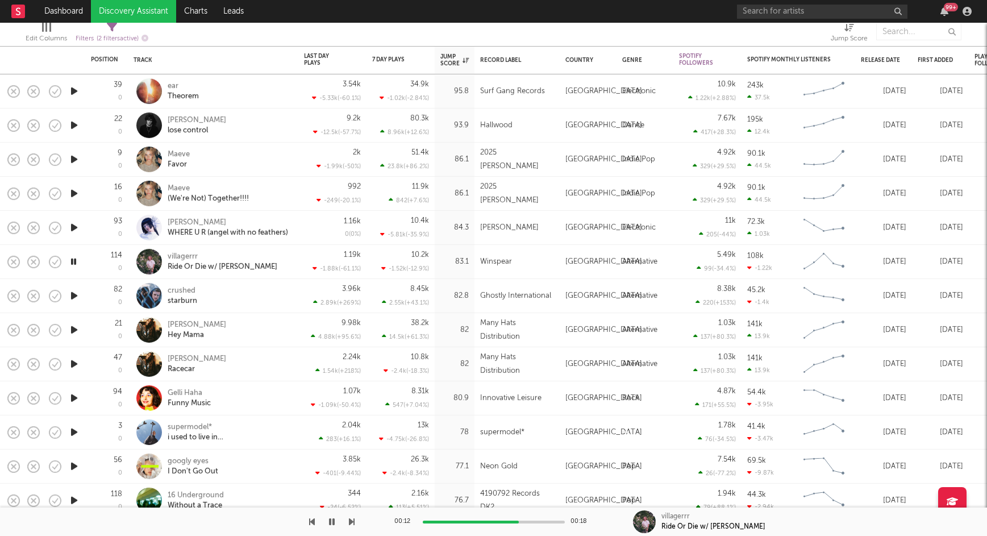
click at [72, 465] on icon "button" at bounding box center [74, 466] width 12 height 14
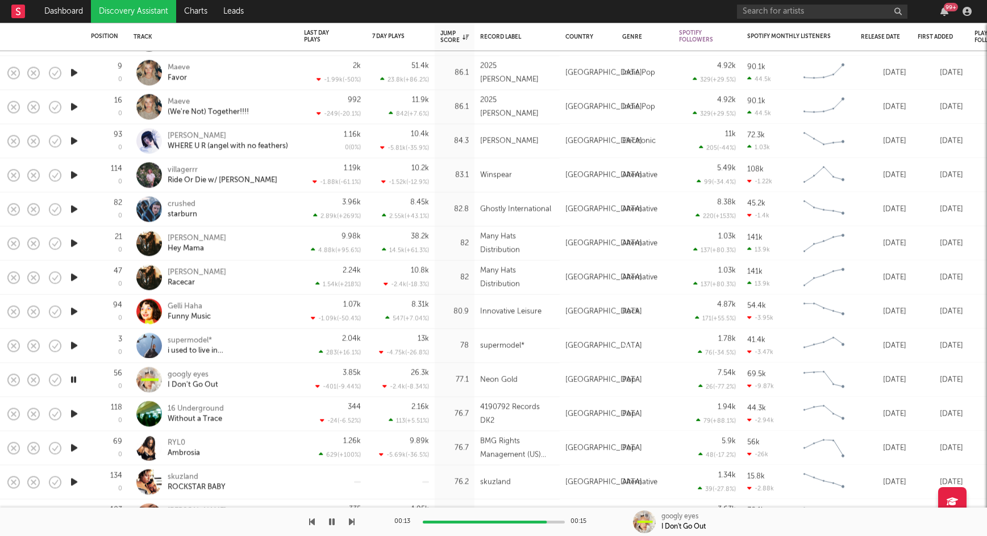
click at [74, 411] on icon "button" at bounding box center [74, 413] width 12 height 14
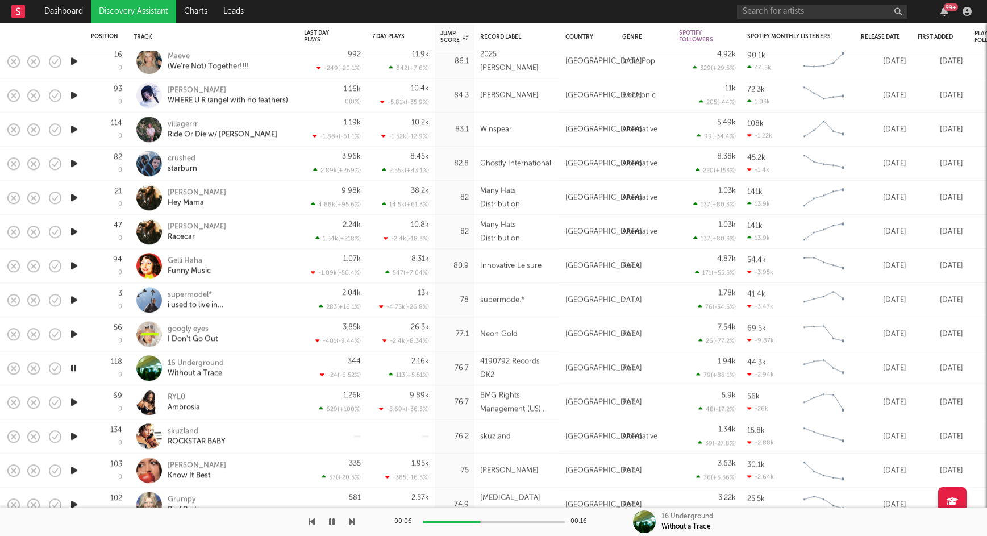
click at [74, 470] on icon "button" at bounding box center [74, 470] width 12 height 14
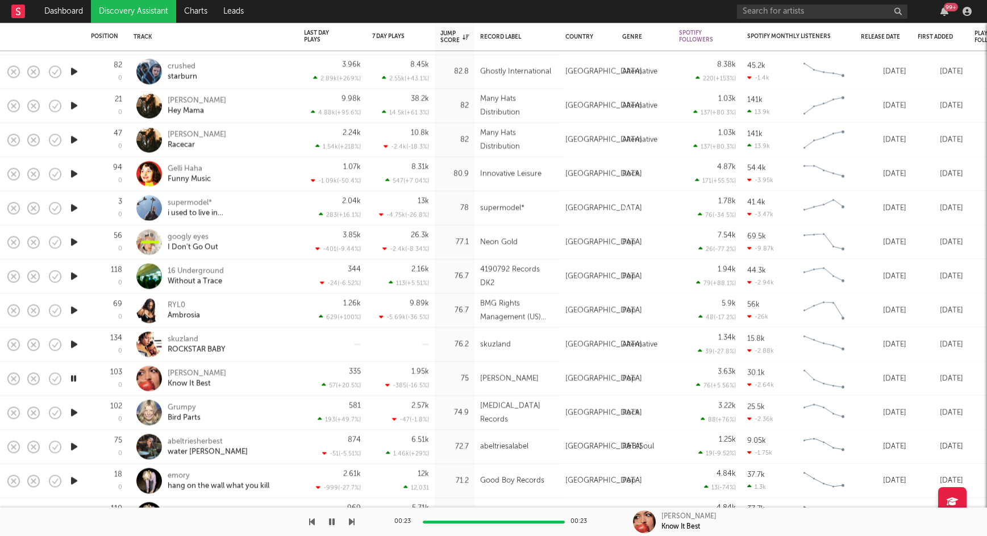
click at [74, 477] on icon "button" at bounding box center [74, 480] width 12 height 14
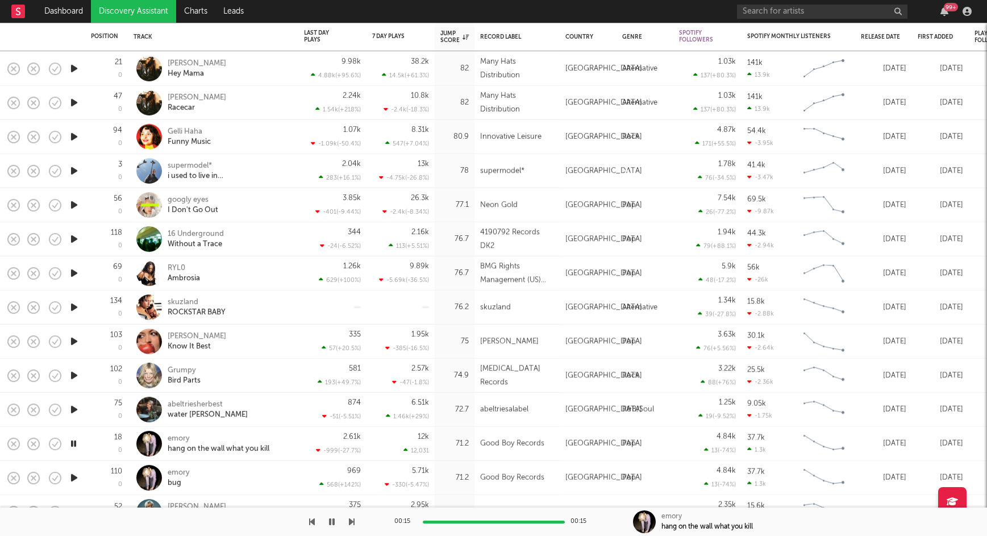
click at [72, 477] on icon "button" at bounding box center [74, 477] width 12 height 14
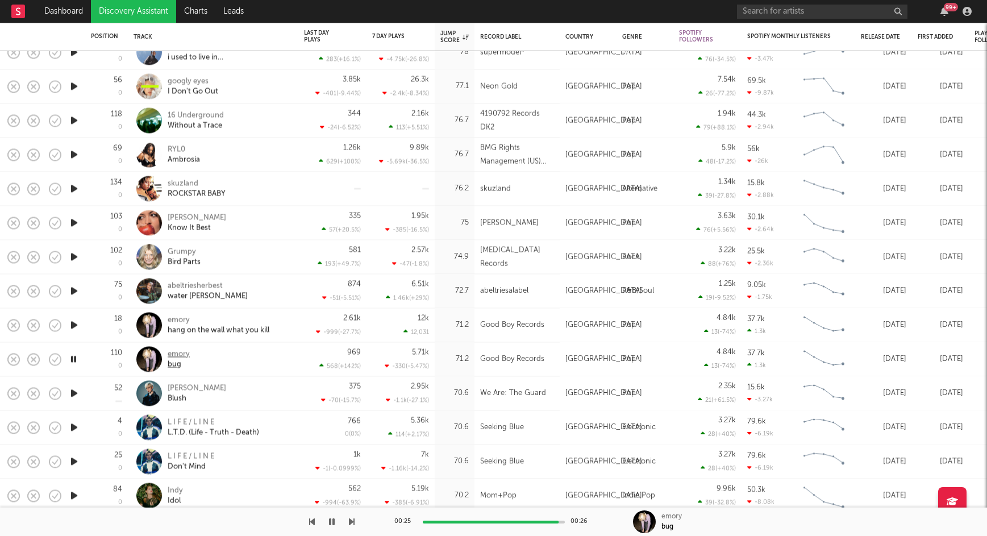
click at [181, 355] on div "emory" at bounding box center [179, 354] width 22 height 10
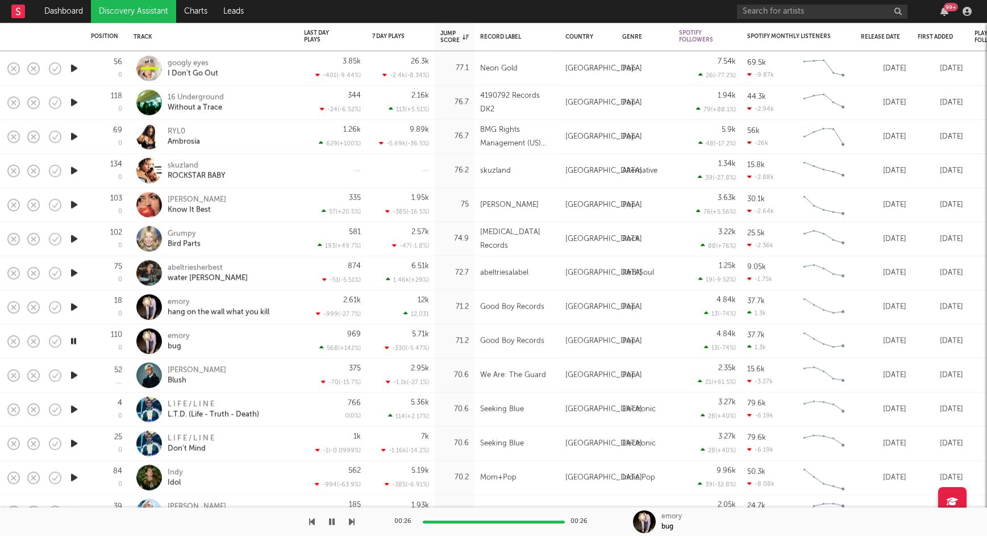
click at [70, 478] on icon "button" at bounding box center [74, 477] width 12 height 14
click at [173, 470] on div "Indy" at bounding box center [175, 472] width 15 height 10
click at [75, 477] on icon "button" at bounding box center [73, 477] width 11 height 14
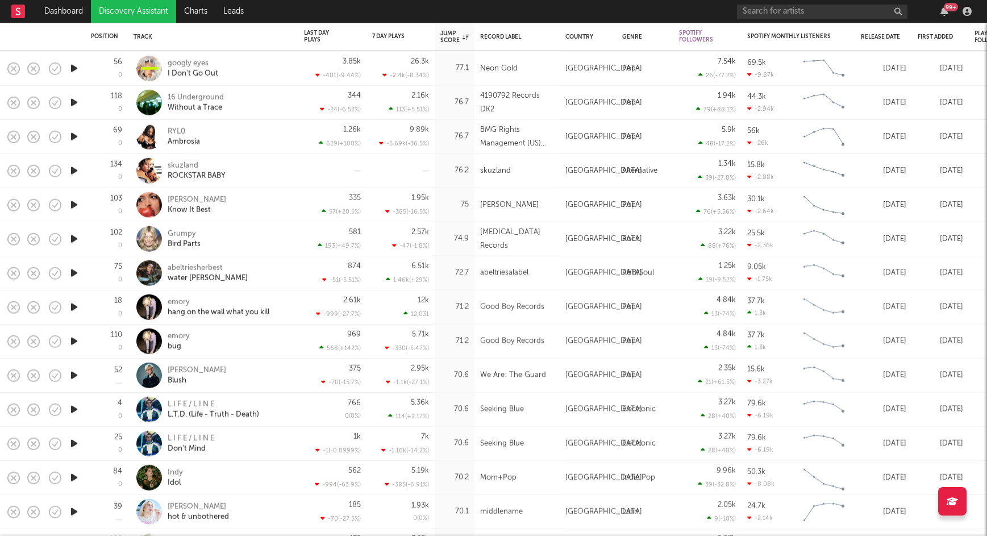
click at [75, 477] on icon "button" at bounding box center [74, 477] width 12 height 14
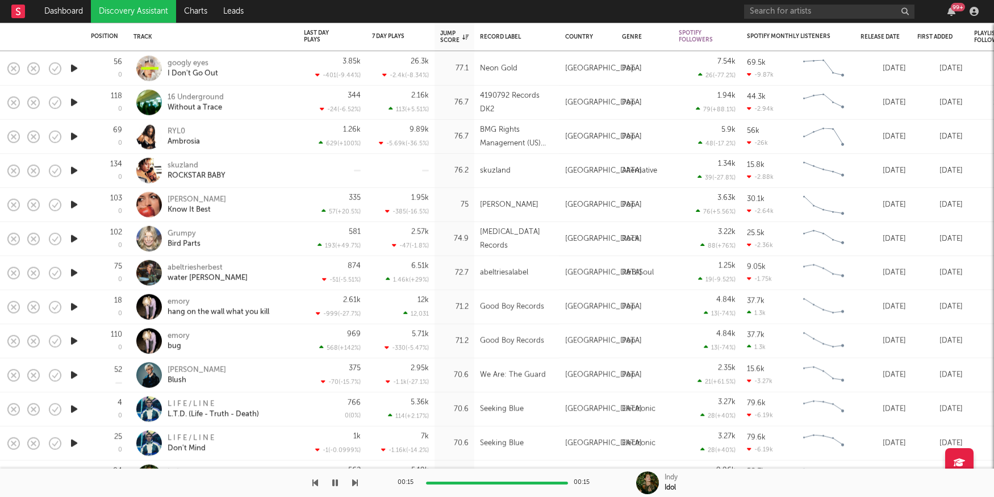
click at [74, 408] on icon "button" at bounding box center [74, 409] width 12 height 14
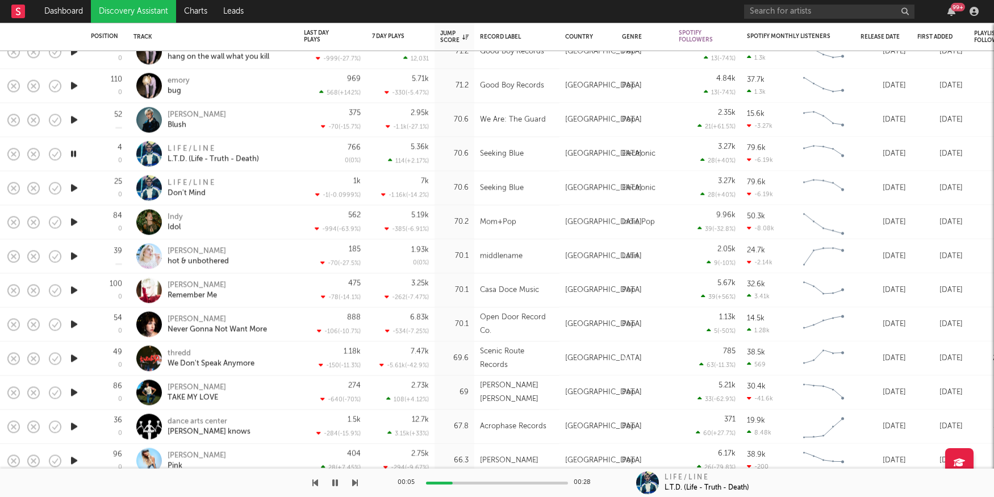
click at [72, 186] on icon "button" at bounding box center [74, 188] width 12 height 14
click at [198, 183] on div "L I F E / L I N E" at bounding box center [191, 183] width 47 height 10
click at [76, 151] on icon "button" at bounding box center [74, 154] width 12 height 14
click at [77, 185] on icon "button" at bounding box center [74, 188] width 12 height 14
click at [76, 218] on icon "button" at bounding box center [74, 222] width 12 height 14
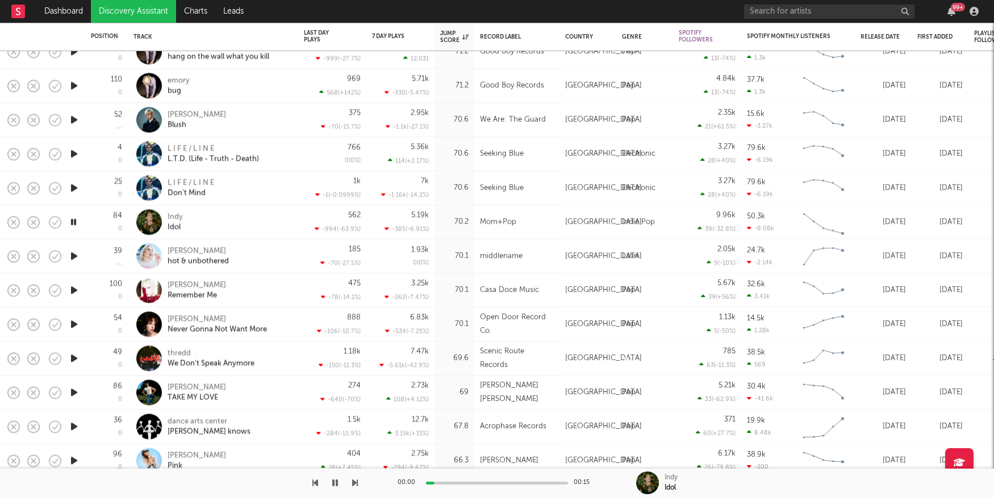
click at [68, 254] on icon "button" at bounding box center [74, 256] width 12 height 14
click at [76, 290] on icon "button" at bounding box center [74, 290] width 12 height 14
click at [72, 359] on icon "button" at bounding box center [74, 358] width 12 height 14
click at [75, 389] on icon "button" at bounding box center [74, 392] width 12 height 14
click at [74, 426] on icon "button" at bounding box center [74, 426] width 12 height 14
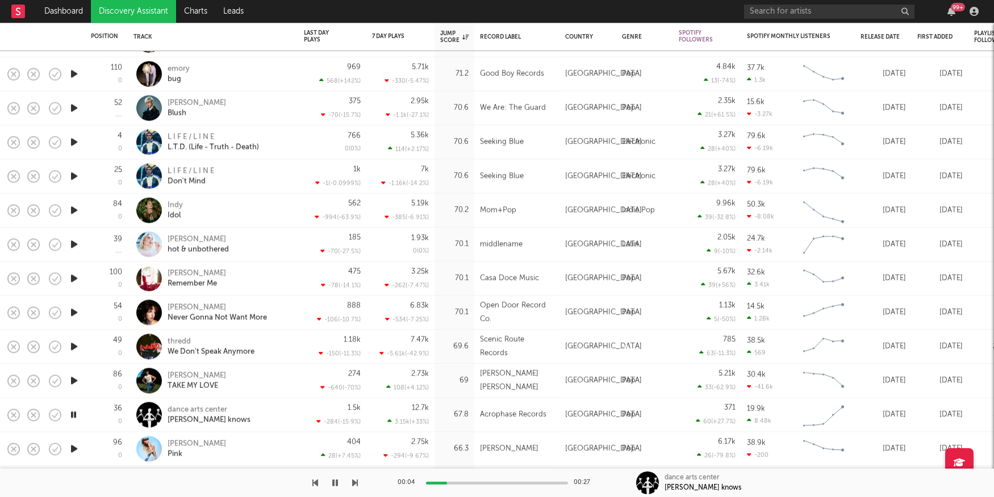
click at [75, 447] on icon "button" at bounding box center [74, 449] width 12 height 14
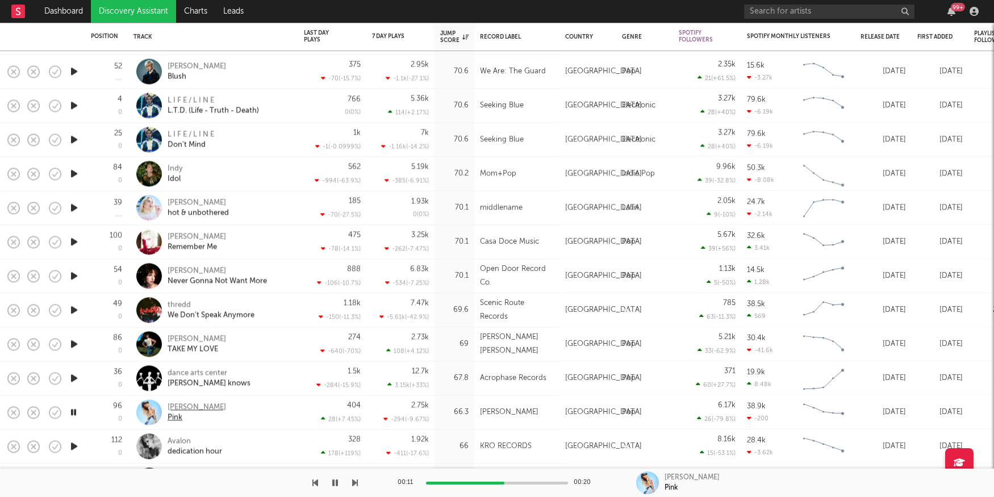
click at [195, 405] on div "Malibu Babie" at bounding box center [197, 407] width 59 height 10
click at [75, 445] on icon "button" at bounding box center [74, 446] width 12 height 14
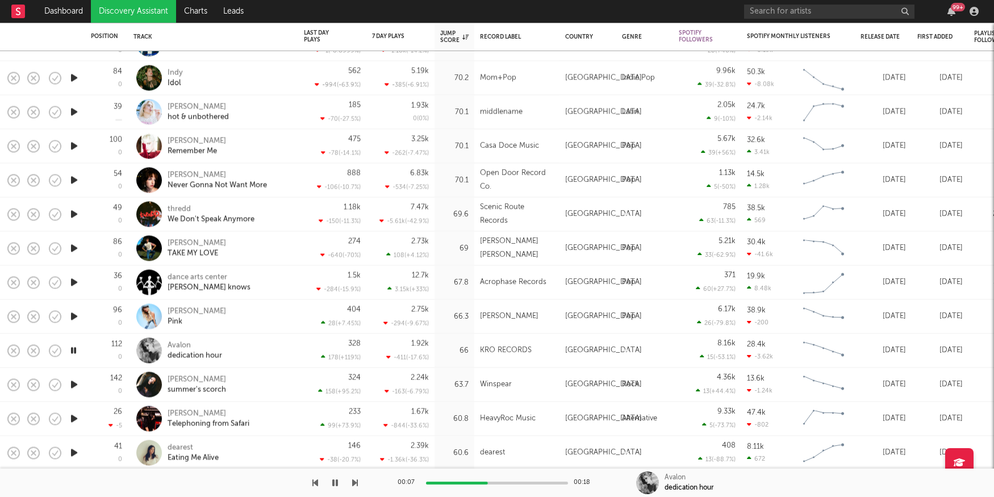
click at [73, 450] on icon "button" at bounding box center [74, 453] width 12 height 14
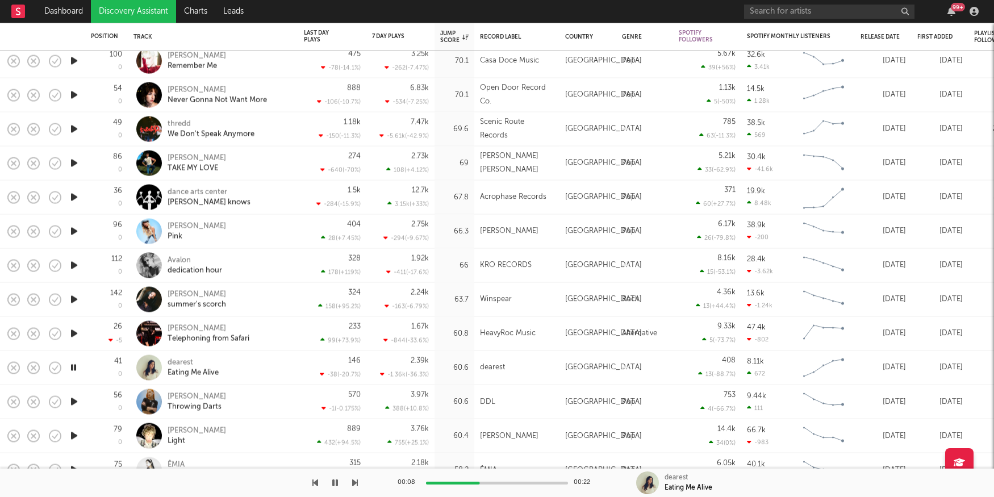
click at [74, 399] on icon "button" at bounding box center [74, 402] width 12 height 14
click at [193, 395] on div "Darla Dean Lewis" at bounding box center [197, 396] width 59 height 10
click at [75, 435] on icon "button" at bounding box center [74, 436] width 12 height 14
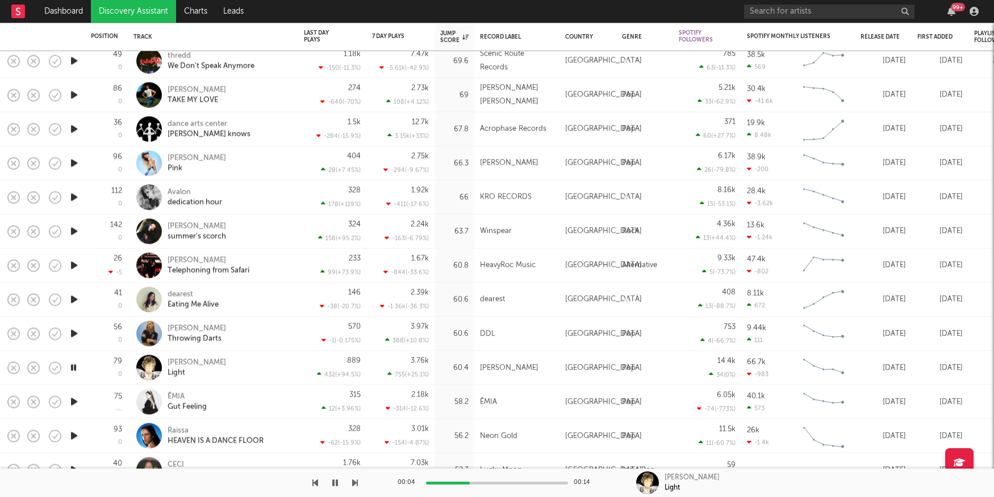
click at [75, 401] on icon "button" at bounding box center [74, 402] width 12 height 14
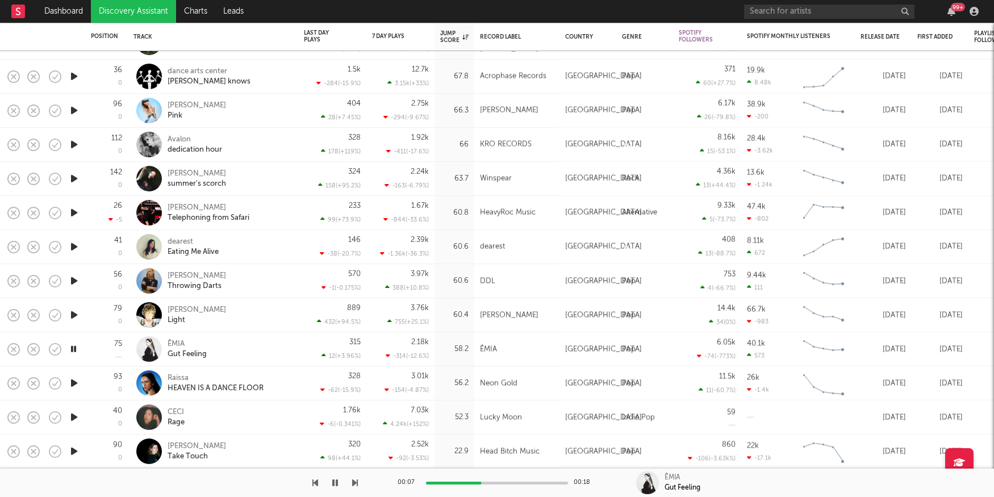
click at [79, 383] on icon "button" at bounding box center [74, 383] width 12 height 14
click at [73, 419] on icon "button" at bounding box center [74, 417] width 12 height 14
click at [76, 451] on icon "button" at bounding box center [74, 451] width 12 height 14
click at [180, 444] on div "Ren Martinez" at bounding box center [197, 446] width 59 height 10
click at [72, 453] on icon "button" at bounding box center [73, 451] width 11 height 14
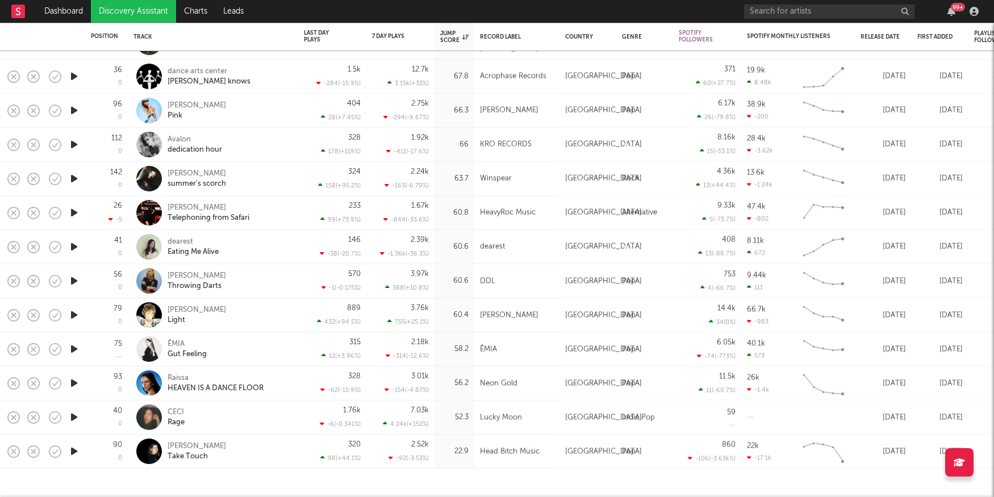
click at [72, 453] on icon "button" at bounding box center [74, 451] width 12 height 14
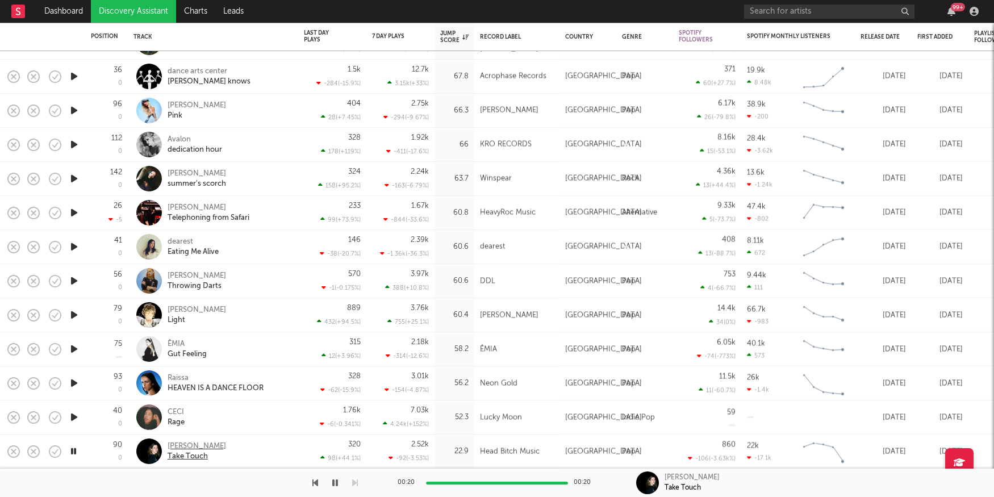
click at [194, 444] on div "Ren Martinez" at bounding box center [197, 446] width 59 height 10
click at [149, 9] on link "Discovery Assistant" at bounding box center [133, 11] width 85 height 23
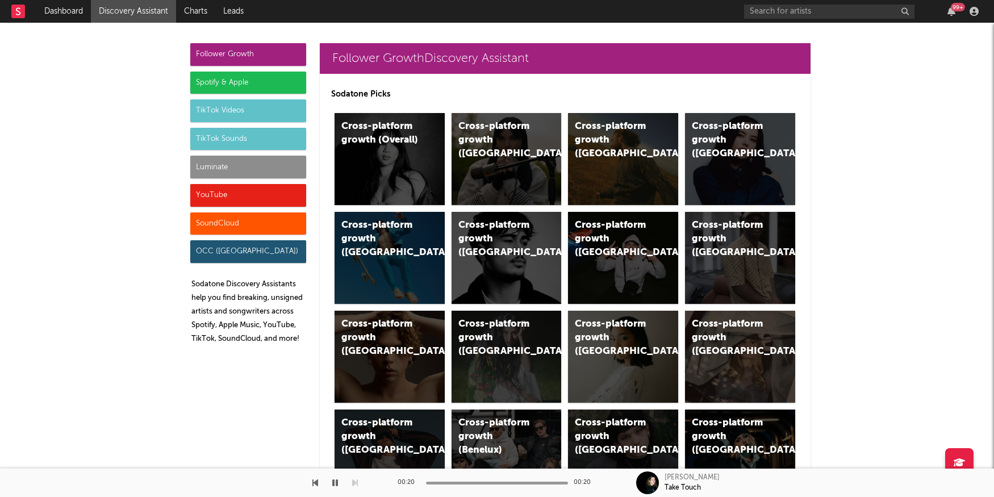
click at [225, 140] on div "TikTok Sounds" at bounding box center [248, 139] width 116 height 23
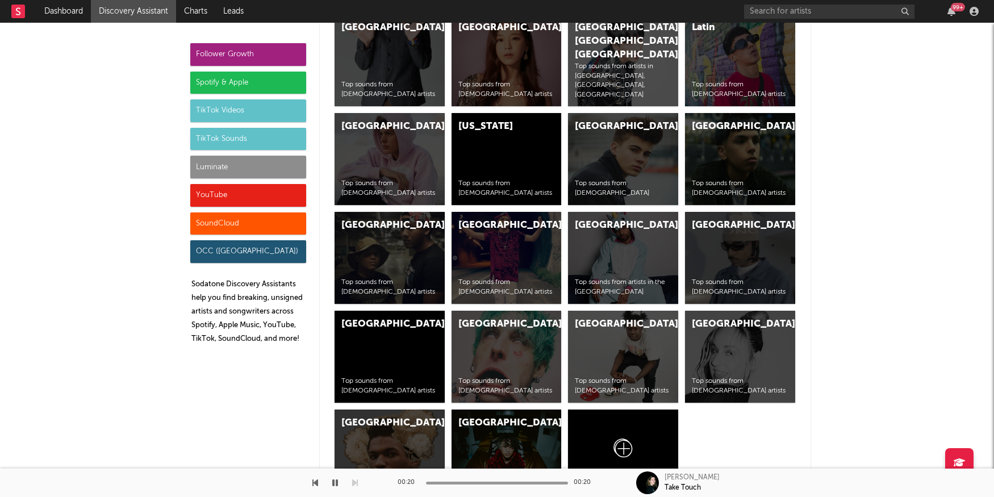
scroll to position [4465, 0]
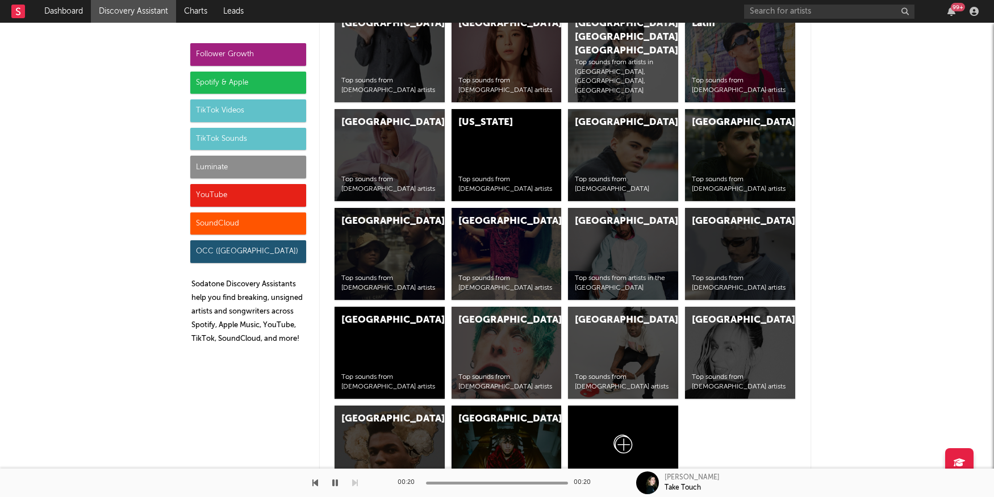
click at [473, 412] on div "United States" at bounding box center [496, 419] width 77 height 14
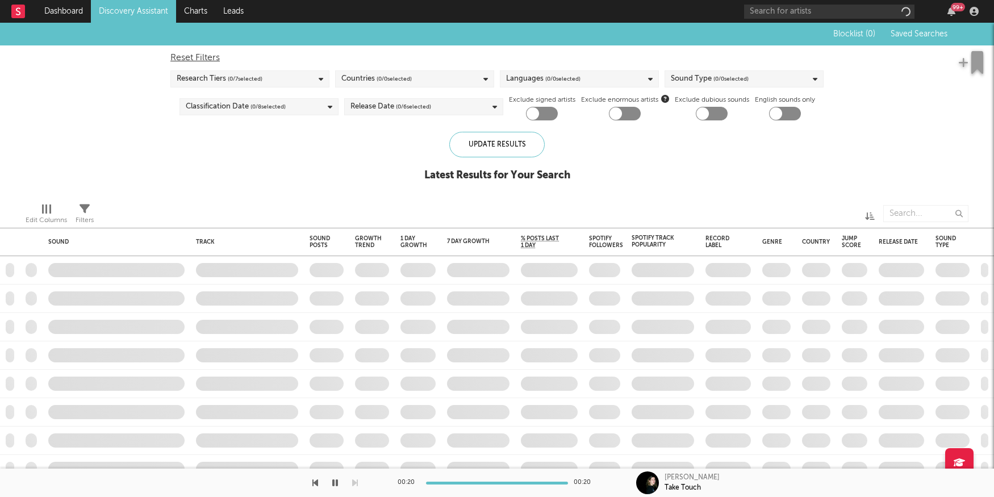
checkbox input "true"
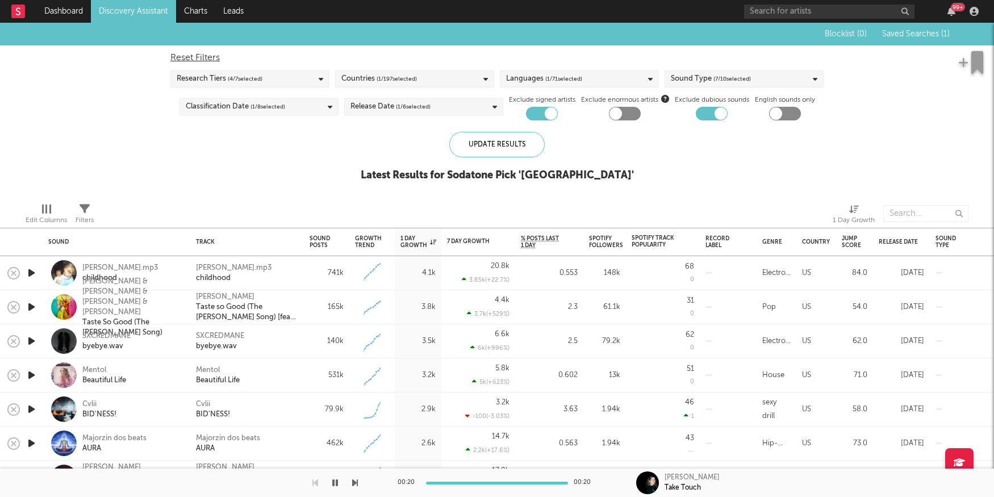
click at [34, 273] on icon "button" at bounding box center [32, 273] width 12 height 14
click at [30, 304] on icon "button" at bounding box center [32, 307] width 12 height 14
click at [29, 339] on icon "button" at bounding box center [32, 341] width 12 height 14
click at [30, 377] on icon "button" at bounding box center [32, 375] width 12 height 14
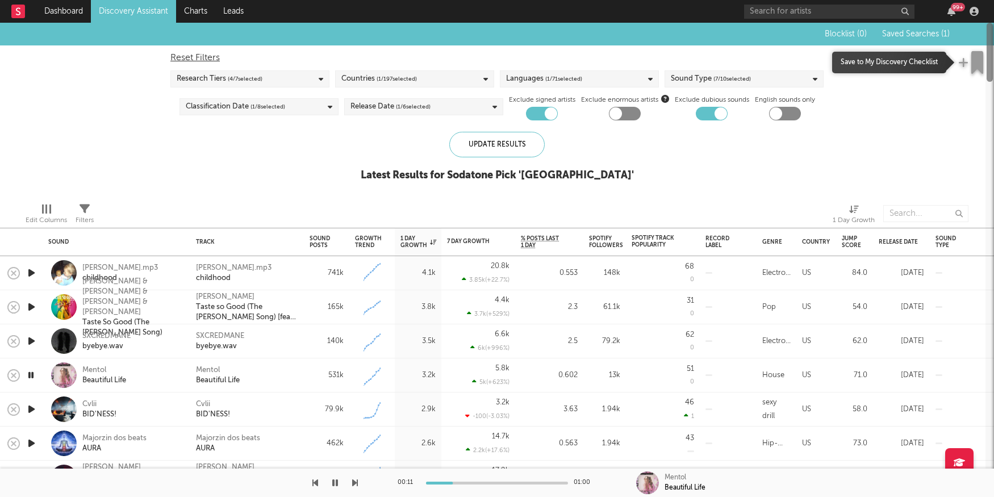
drag, startPoint x: 989, startPoint y: 381, endPoint x: 985, endPoint y: 58, distance: 322.7
click at [985, 58] on div "Dashboard Discovery Assistant Charts Leads 99 + Notifications Settings Mark all…" at bounding box center [497, 248] width 994 height 497
click at [723, 77] on span "( 7 / 10 selected)" at bounding box center [731, 79] width 37 height 14
click at [845, 106] on div "Blocklist ( 0 ) Saved Searches ( 1 ) Reset Filters Research Tiers ( 4 / 7 selec…" at bounding box center [497, 108] width 994 height 171
click at [445, 87] on div "Countries ( 1 / 197 selected)" at bounding box center [414, 78] width 159 height 17
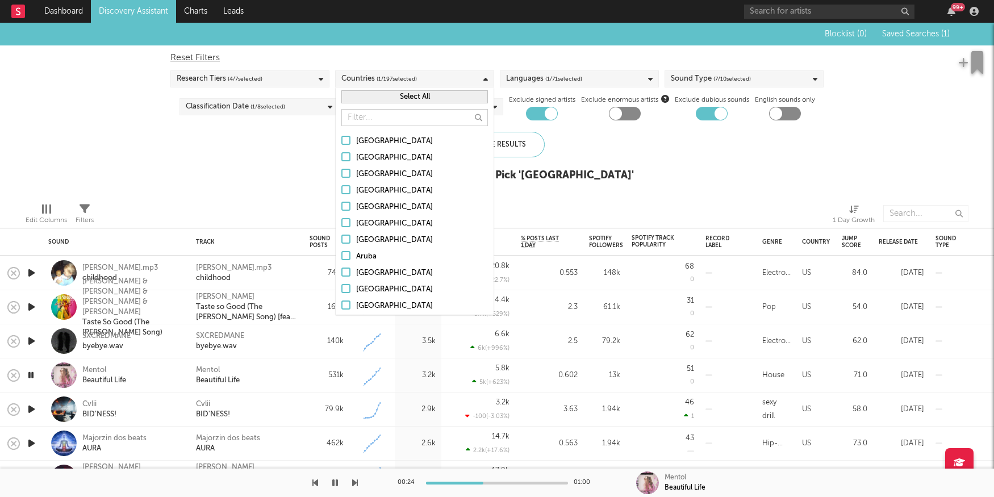
click at [870, 147] on div "Blocklist ( 0 ) Saved Searches ( 1 ) Reset Filters Research Tiers ( 4 / 7 selec…" at bounding box center [497, 108] width 994 height 171
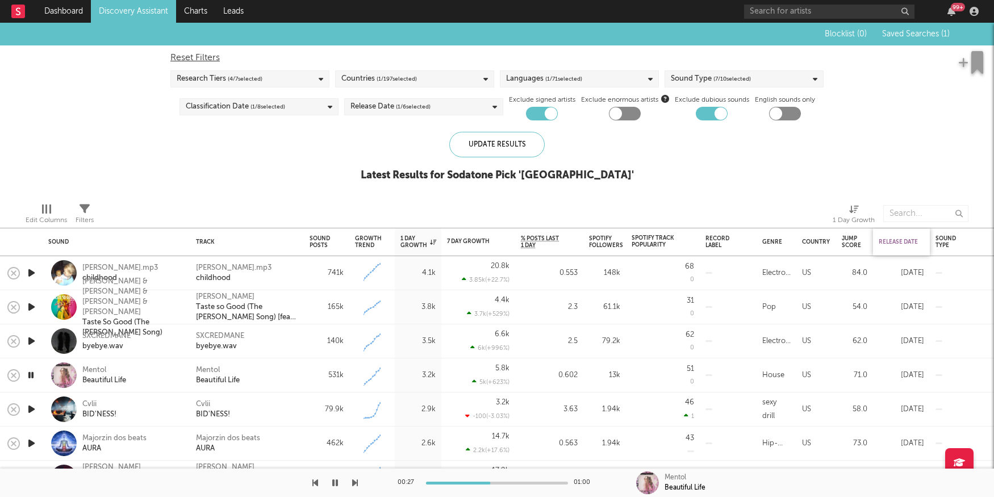
click at [897, 241] on div "Release Date" at bounding box center [899, 242] width 40 height 7
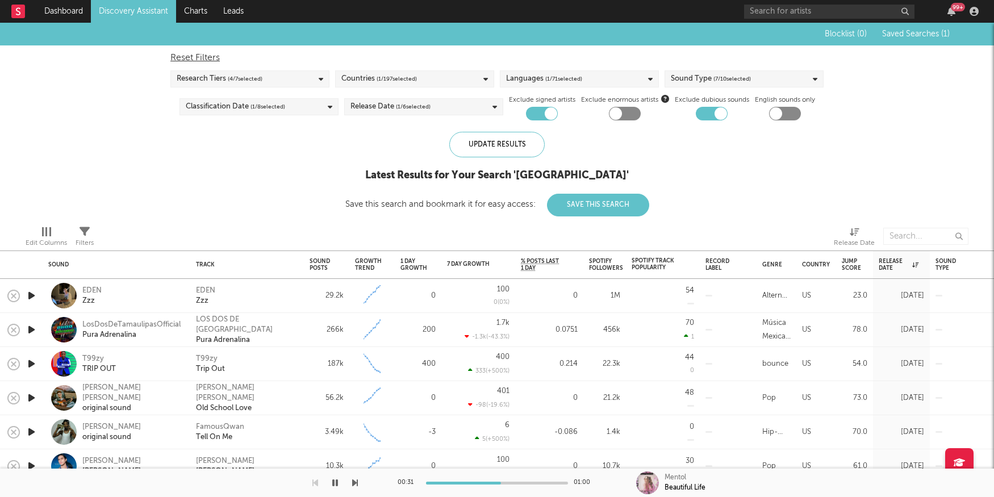
click at [28, 294] on icon "button" at bounding box center [32, 296] width 12 height 14
click at [31, 329] on icon "button" at bounding box center [32, 330] width 12 height 14
click at [35, 364] on icon "button" at bounding box center [32, 364] width 12 height 14
click at [32, 398] on icon "button" at bounding box center [32, 398] width 12 height 14
click at [102, 389] on div "Drake McCain" at bounding box center [131, 393] width 99 height 20
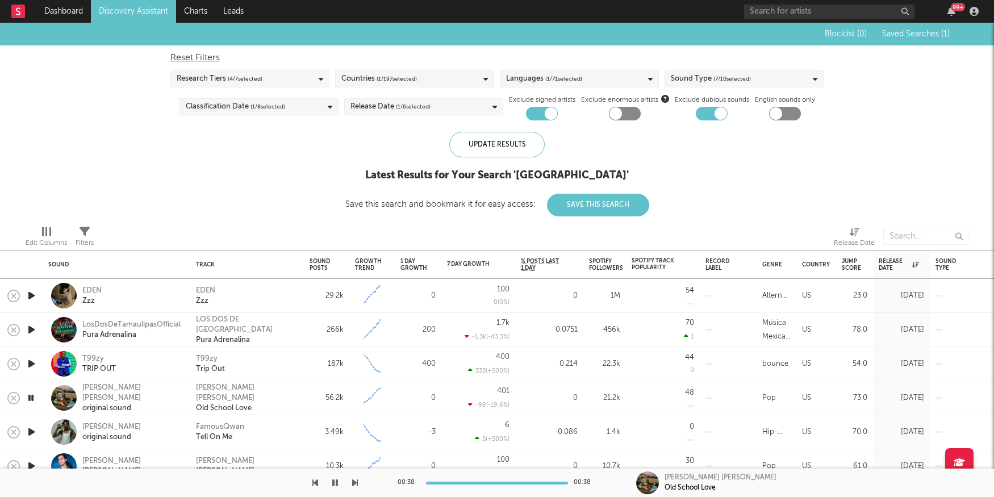
click at [28, 433] on icon "button" at bounding box center [32, 432] width 12 height 14
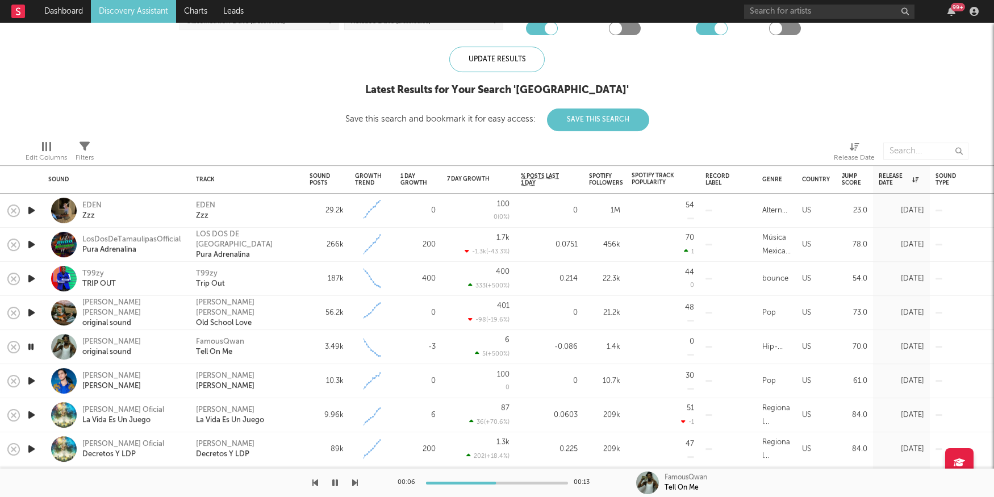
click at [28, 379] on icon "button" at bounding box center [32, 381] width 12 height 14
click at [205, 374] on div "[PERSON_NAME]" at bounding box center [225, 376] width 59 height 10
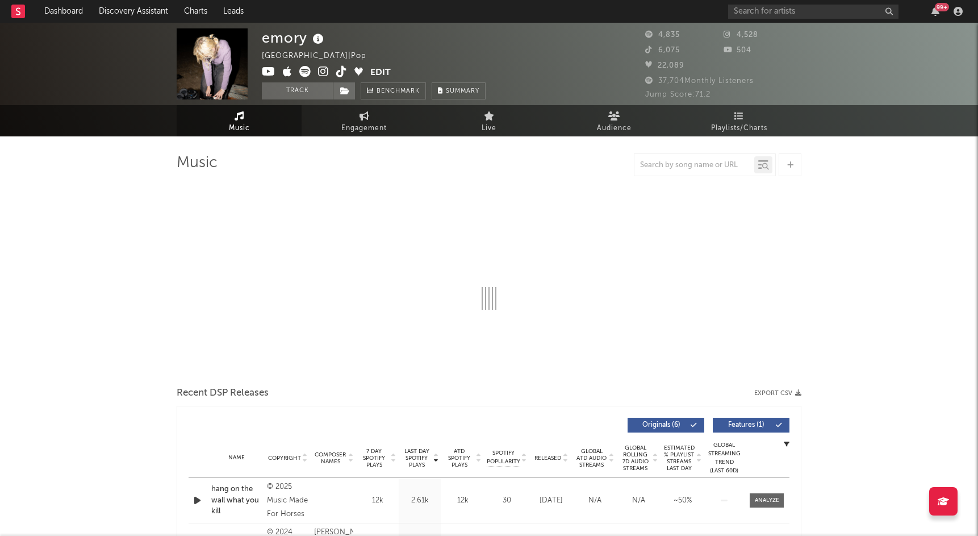
select select "6m"
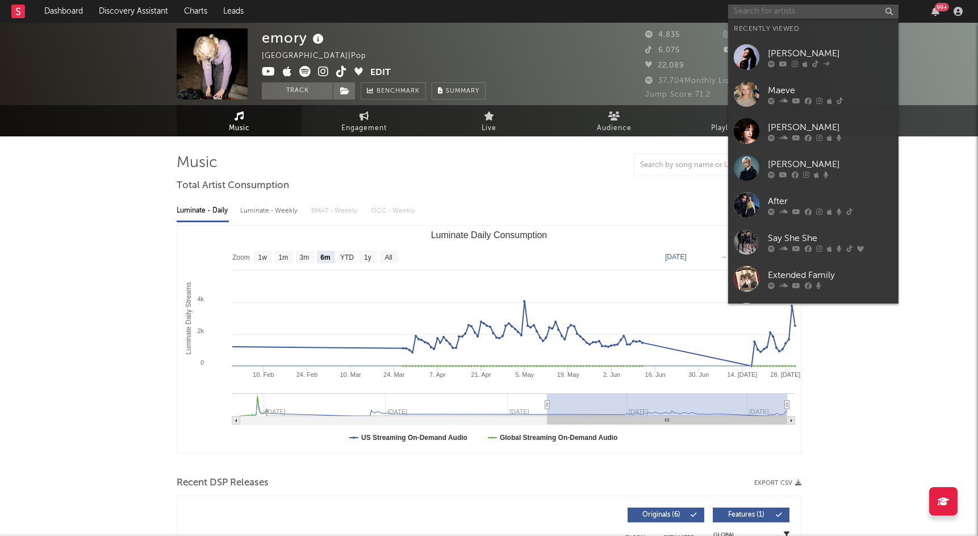
click at [757, 14] on input "text" at bounding box center [813, 12] width 170 height 14
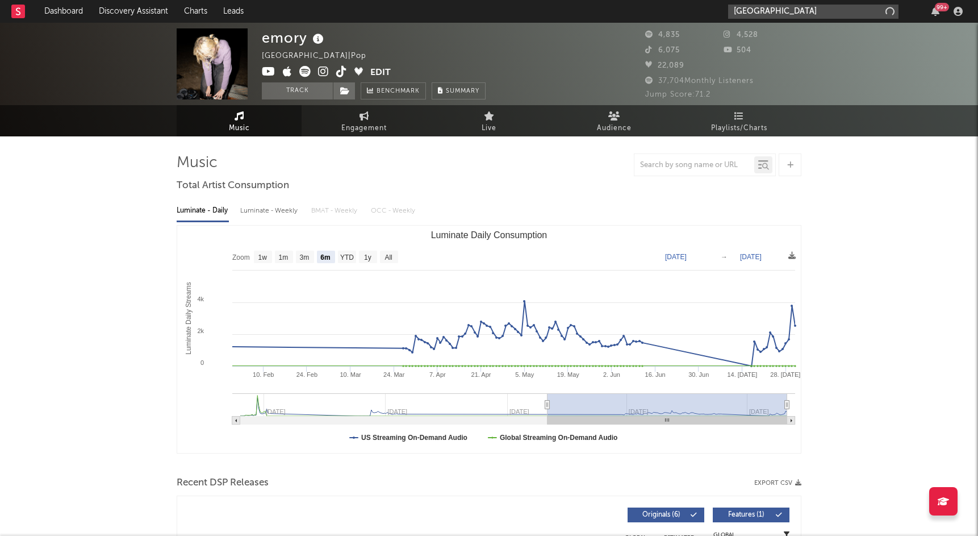
type input "los angeles"
click at [289, 55] on div "United States | Pop" at bounding box center [321, 56] width 118 height 14
click at [378, 70] on button "Edit" at bounding box center [380, 73] width 20 height 14
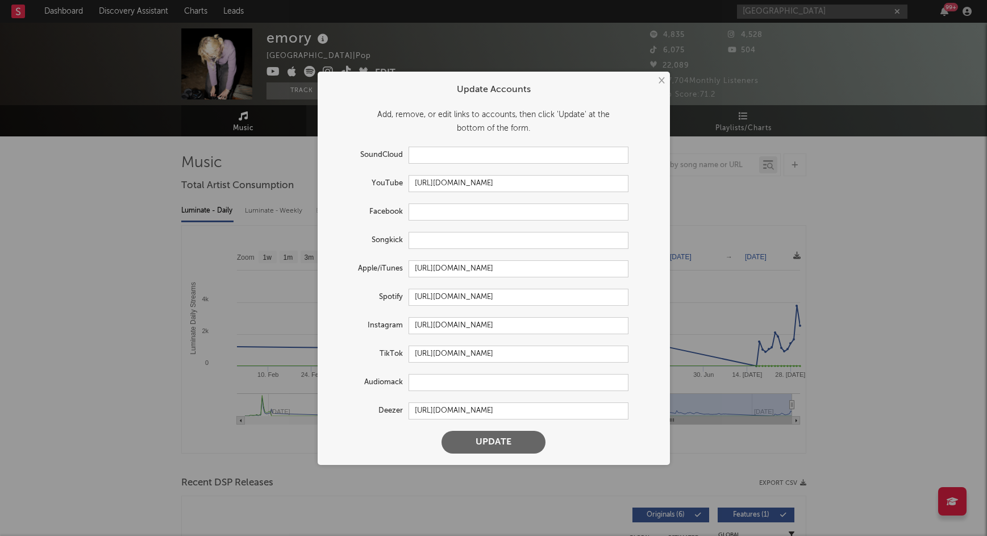
click at [664, 82] on button "×" at bounding box center [660, 80] width 12 height 12
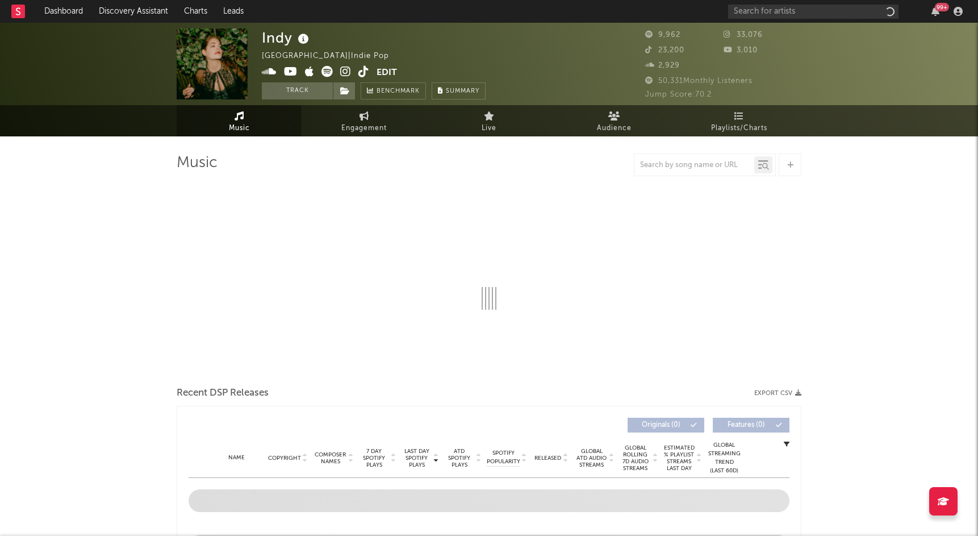
select select "6m"
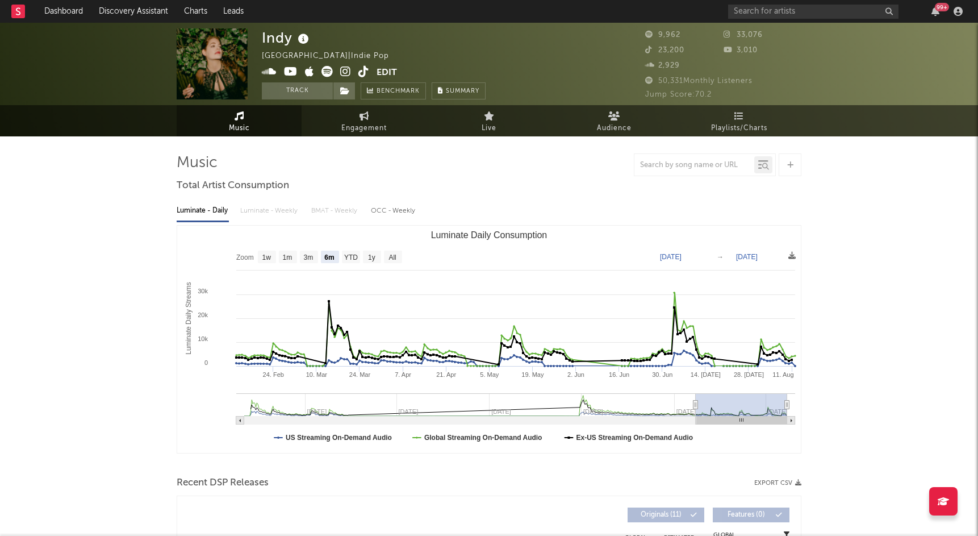
click at [234, 122] on span "Music" at bounding box center [239, 129] width 21 height 14
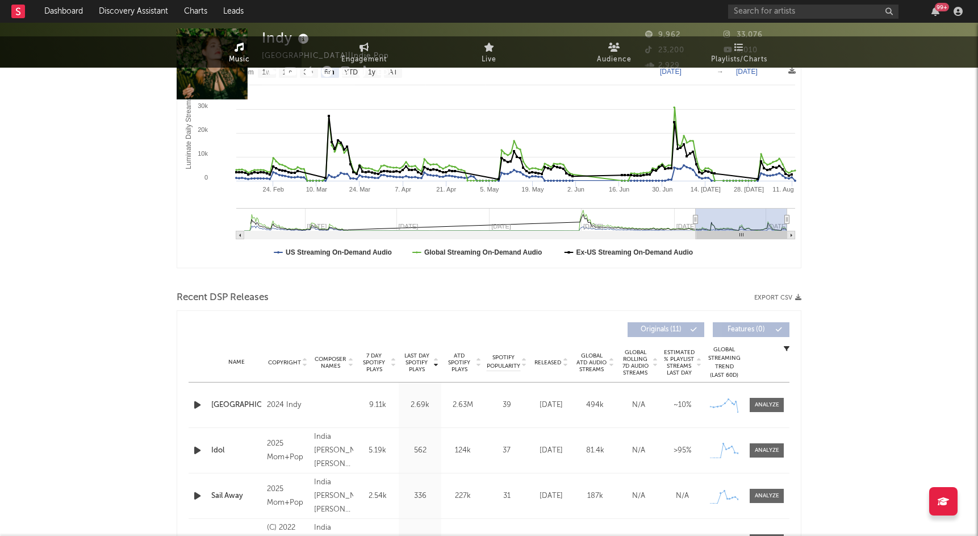
scroll to position [230, 0]
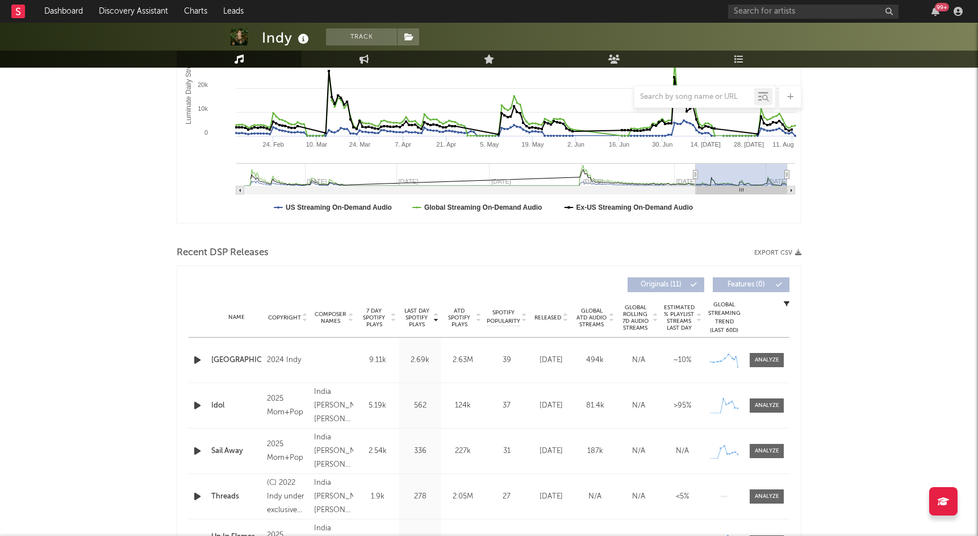
click at [196, 404] on icon "button" at bounding box center [197, 405] width 12 height 14
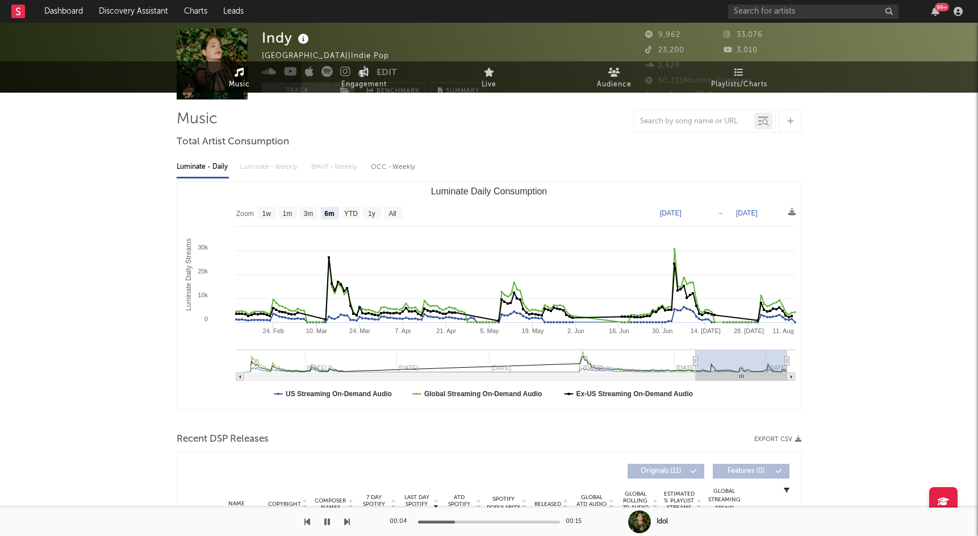
scroll to position [0, 0]
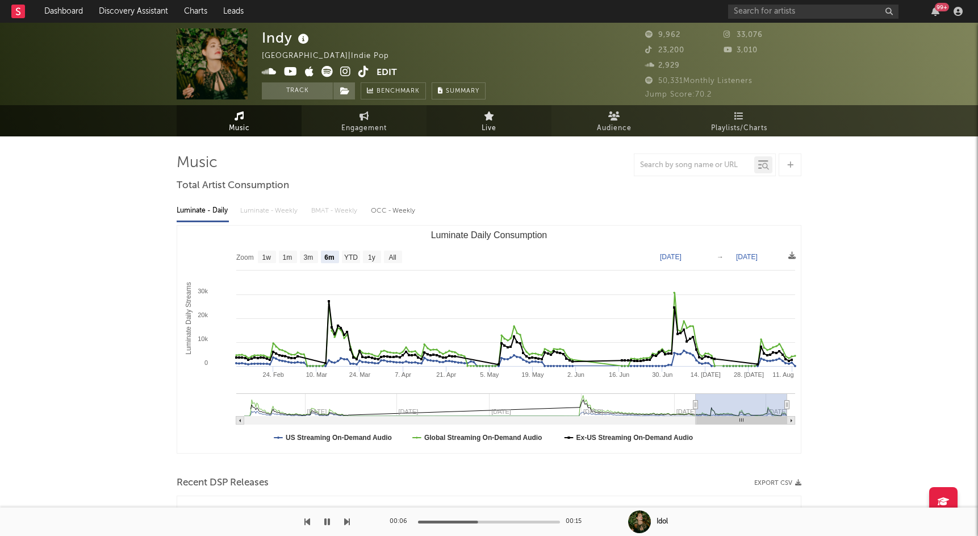
click at [484, 118] on icon at bounding box center [489, 115] width 11 height 9
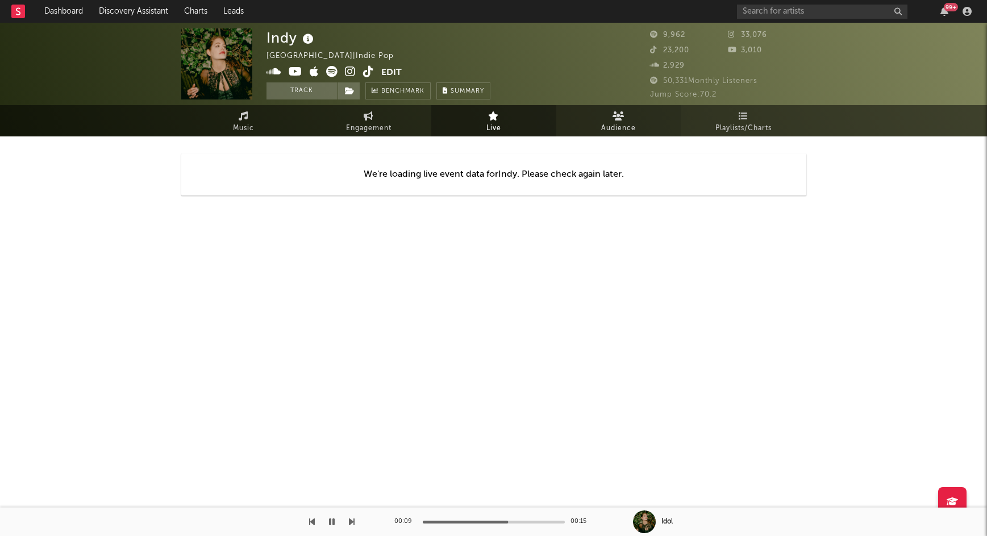
click at [620, 117] on icon at bounding box center [618, 115] width 12 height 9
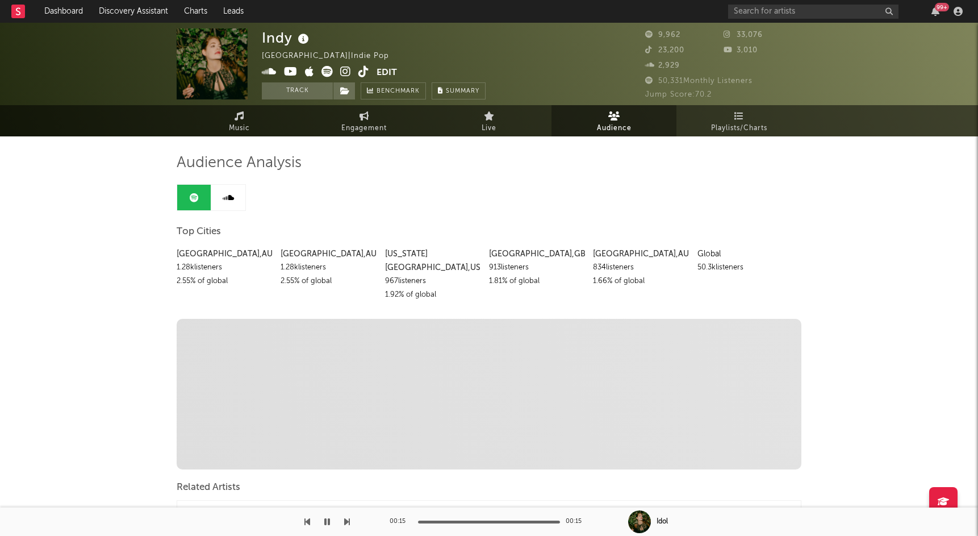
click at [346, 69] on icon at bounding box center [345, 71] width 11 height 11
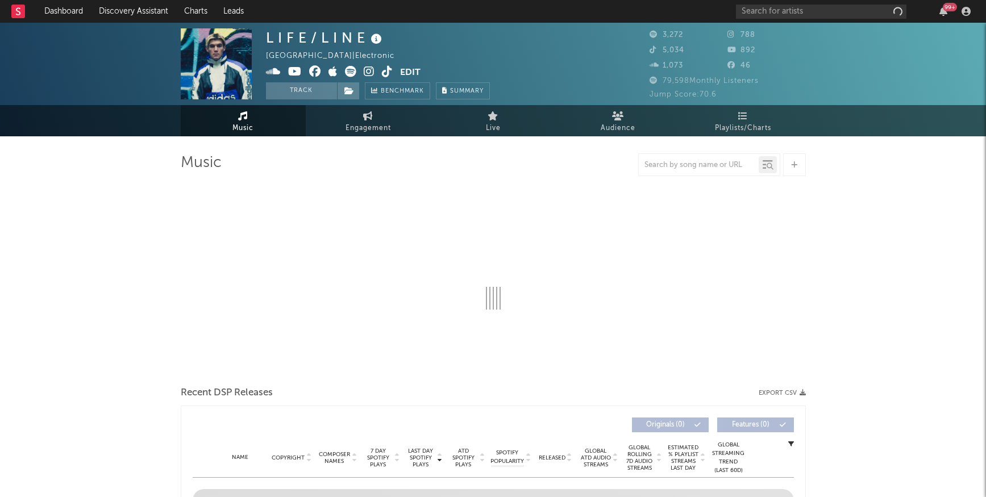
select select "6m"
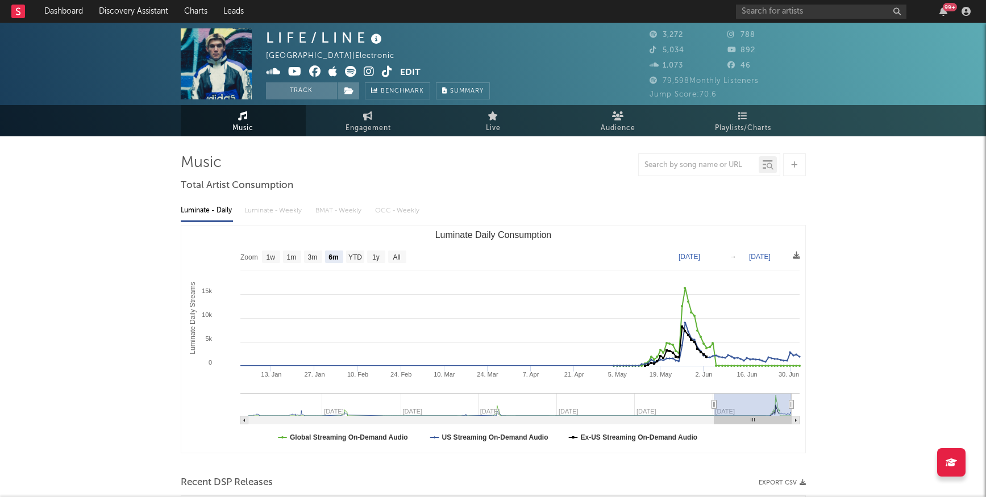
click at [369, 68] on icon at bounding box center [369, 71] width 11 height 11
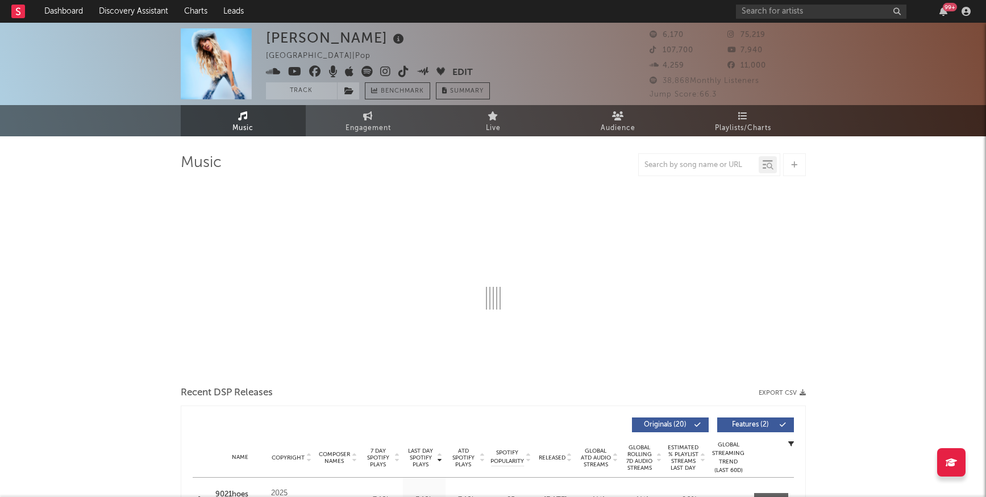
select select "6m"
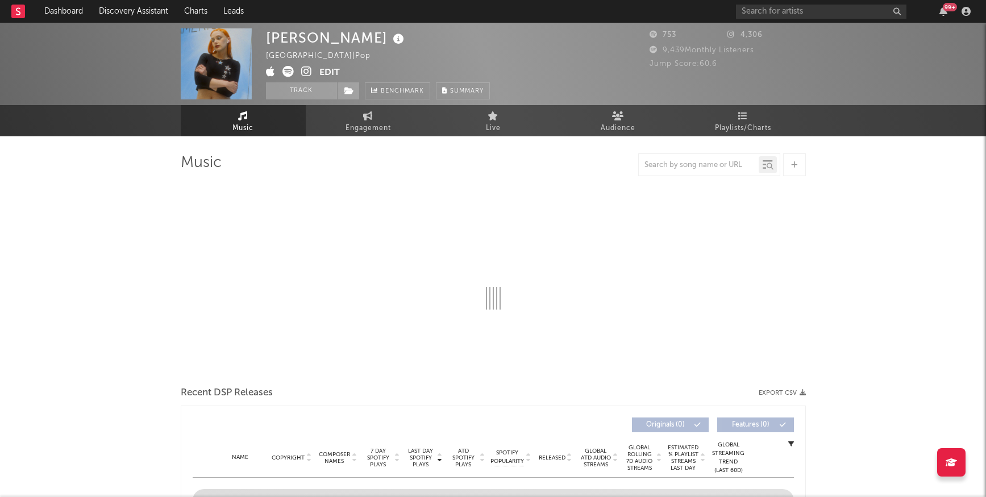
select select "1w"
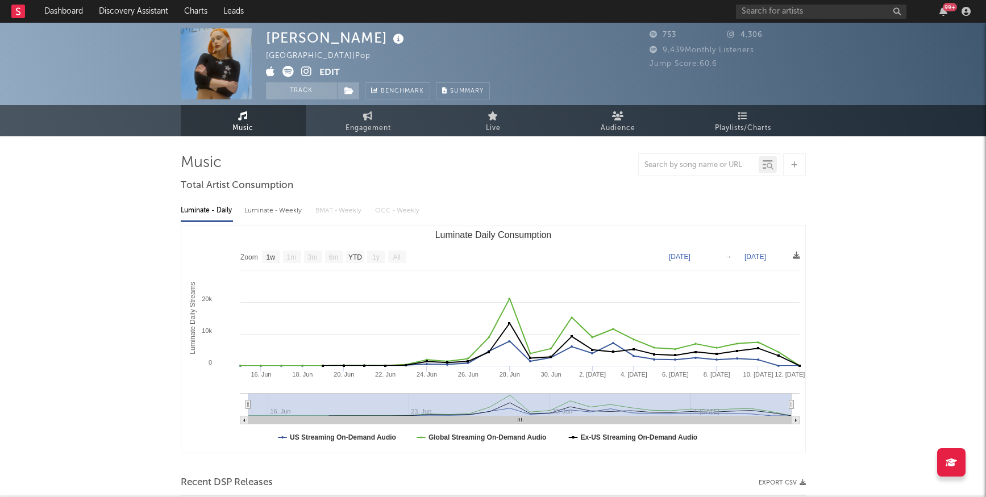
click at [307, 70] on icon at bounding box center [306, 71] width 11 height 11
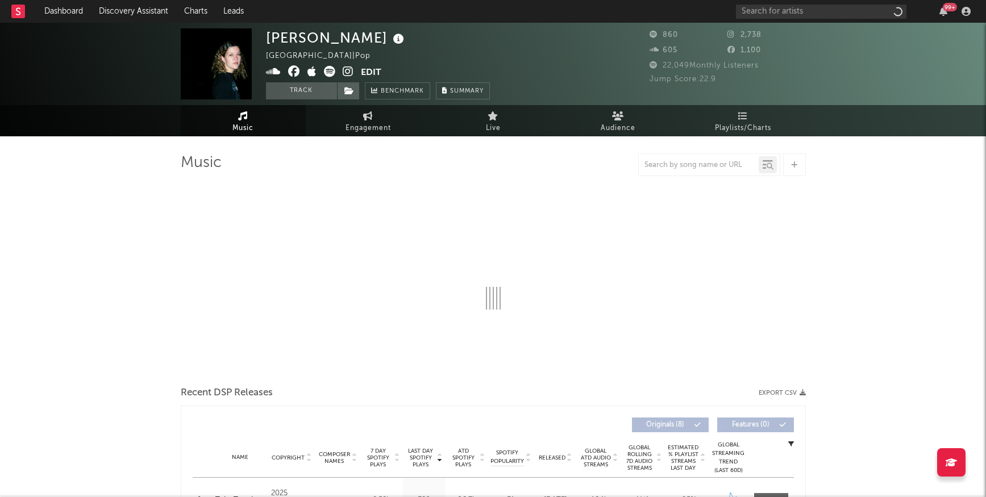
select select "1w"
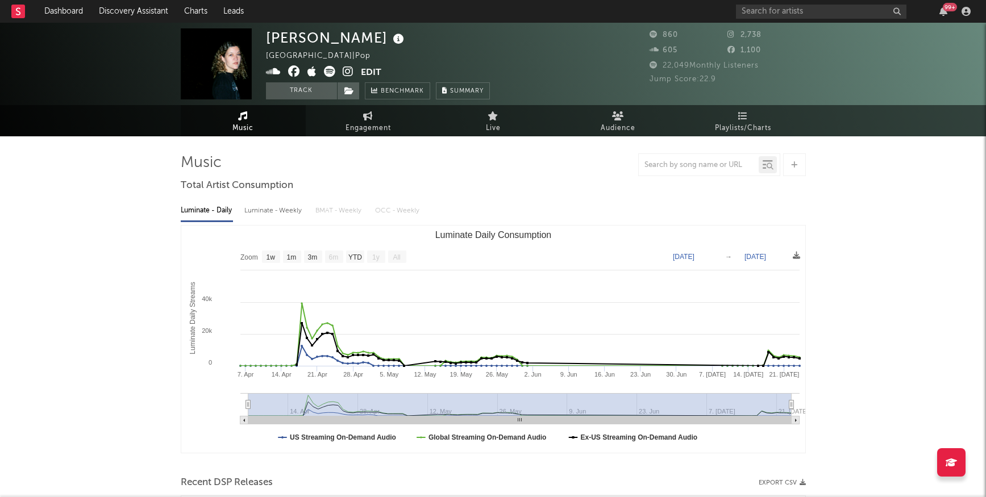
click at [348, 70] on icon at bounding box center [348, 71] width 11 height 11
click at [130, 14] on link "Discovery Assistant" at bounding box center [133, 11] width 85 height 23
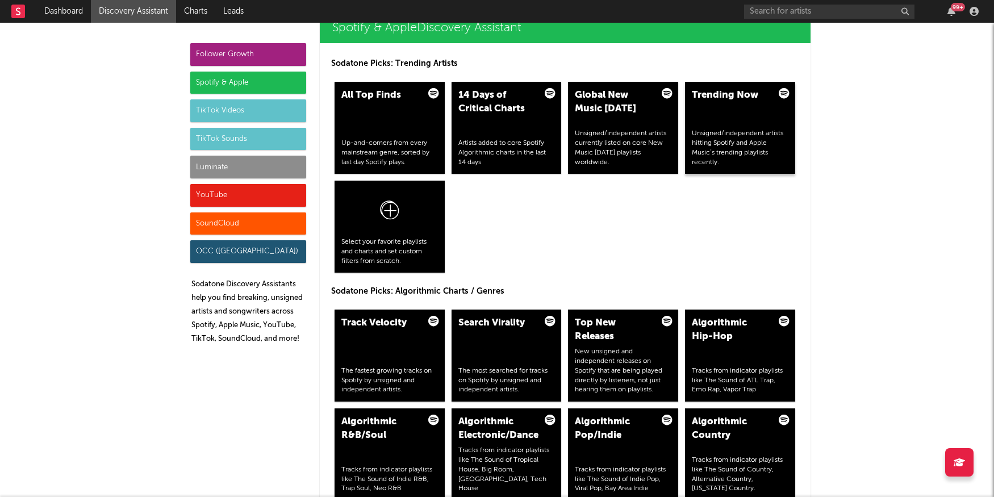
scroll to position [1115, 0]
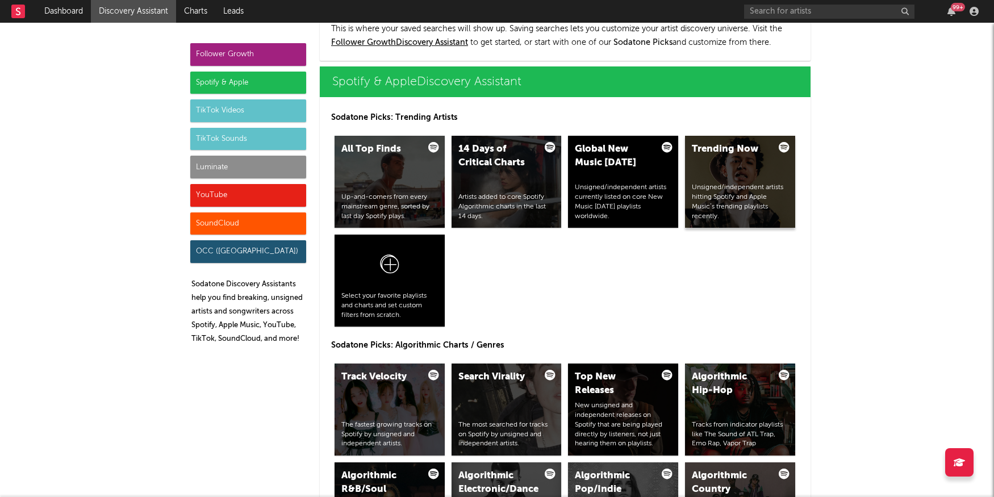
click at [739, 195] on div "Unsigned/independent artists hitting Spotify and Apple Music’s trending playlis…" at bounding box center [740, 202] width 97 height 38
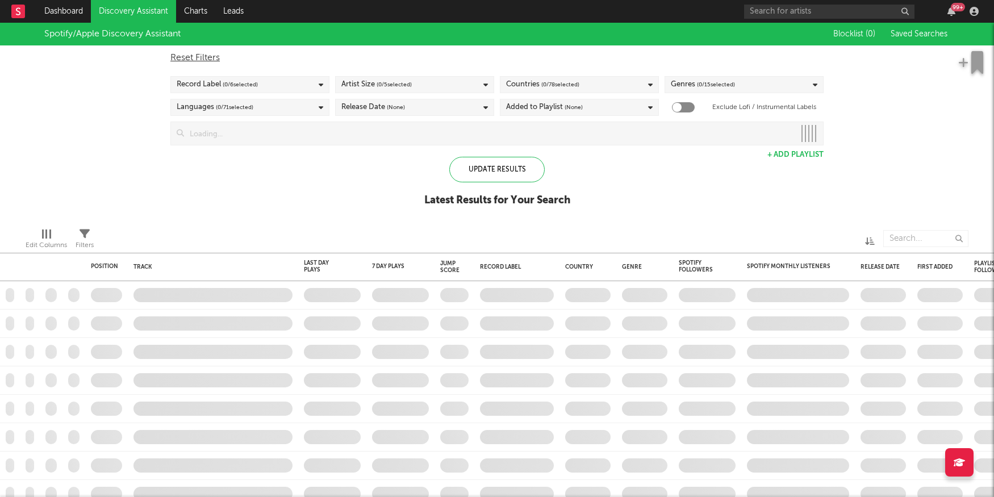
checkbox input "true"
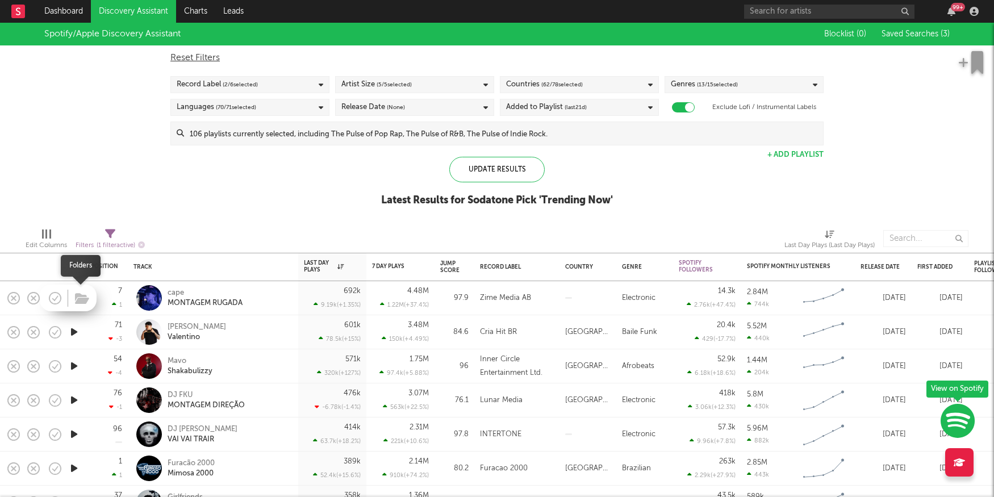
click at [70, 299] on span at bounding box center [80, 298] width 20 height 20
click at [76, 296] on icon "button" at bounding box center [74, 298] width 12 height 14
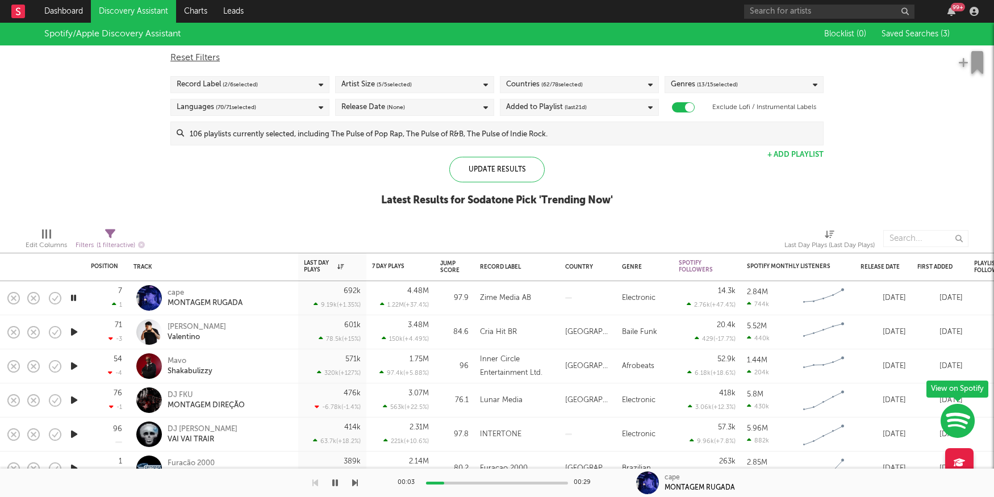
click at [76, 296] on icon "button" at bounding box center [73, 298] width 11 height 14
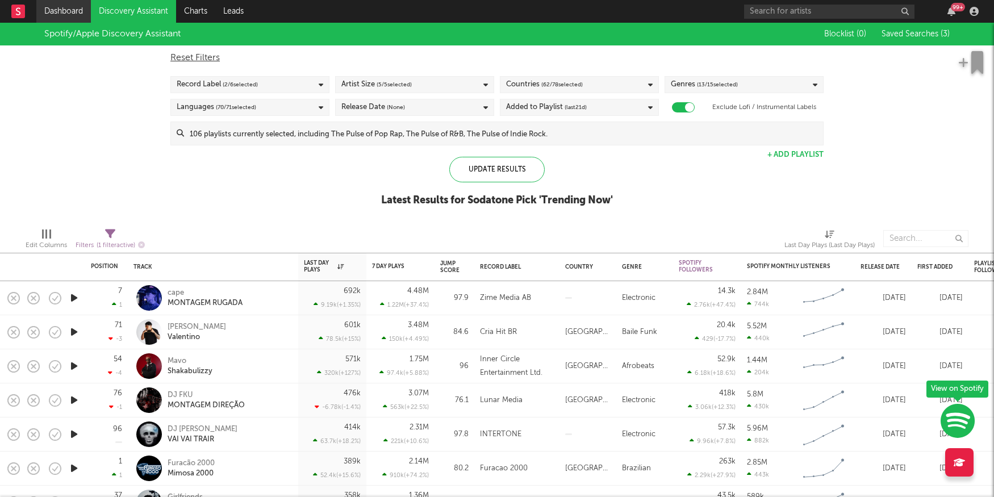
click at [73, 11] on link "Dashboard" at bounding box center [63, 11] width 55 height 23
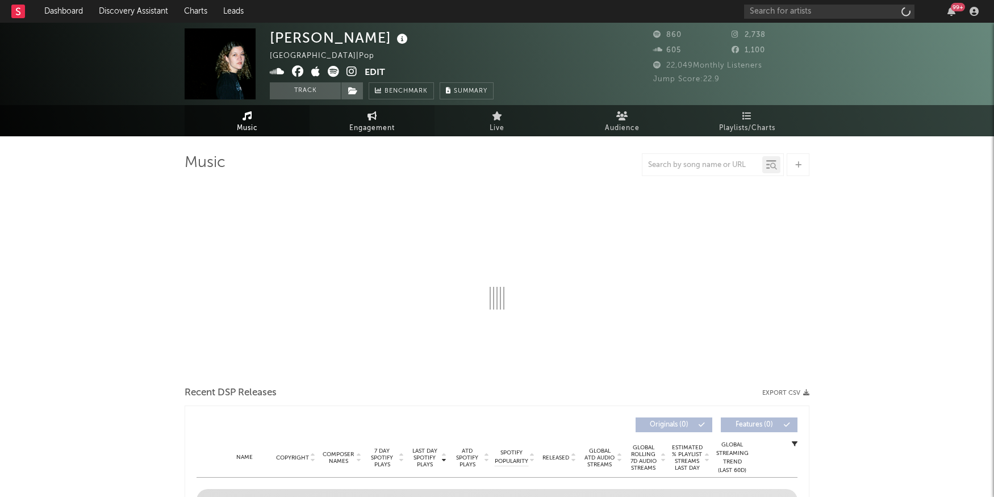
select select "1w"
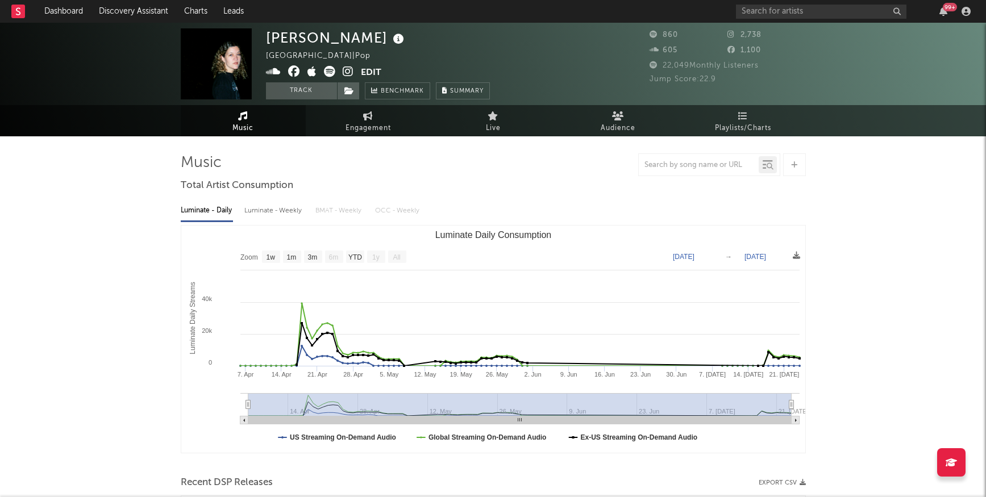
click at [349, 70] on icon at bounding box center [348, 71] width 11 height 11
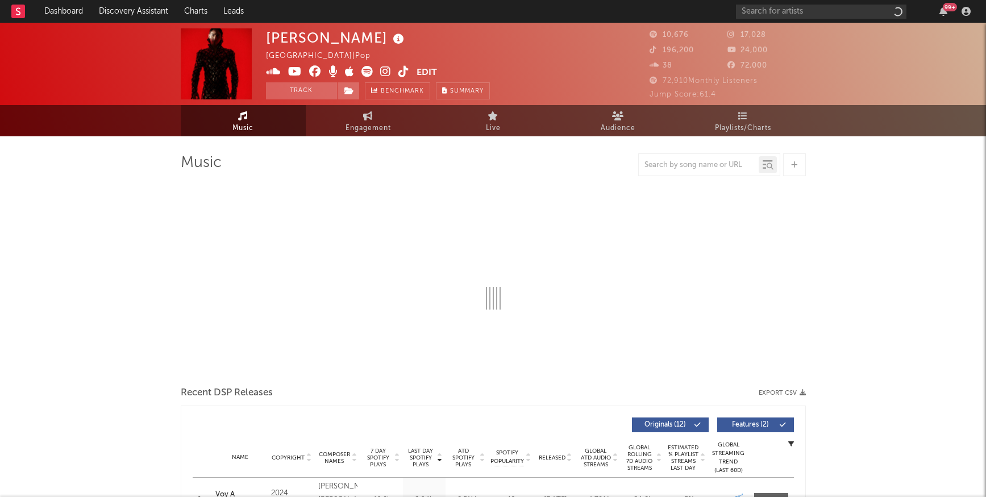
select select "6m"
